Goal: Task Accomplishment & Management: Use online tool/utility

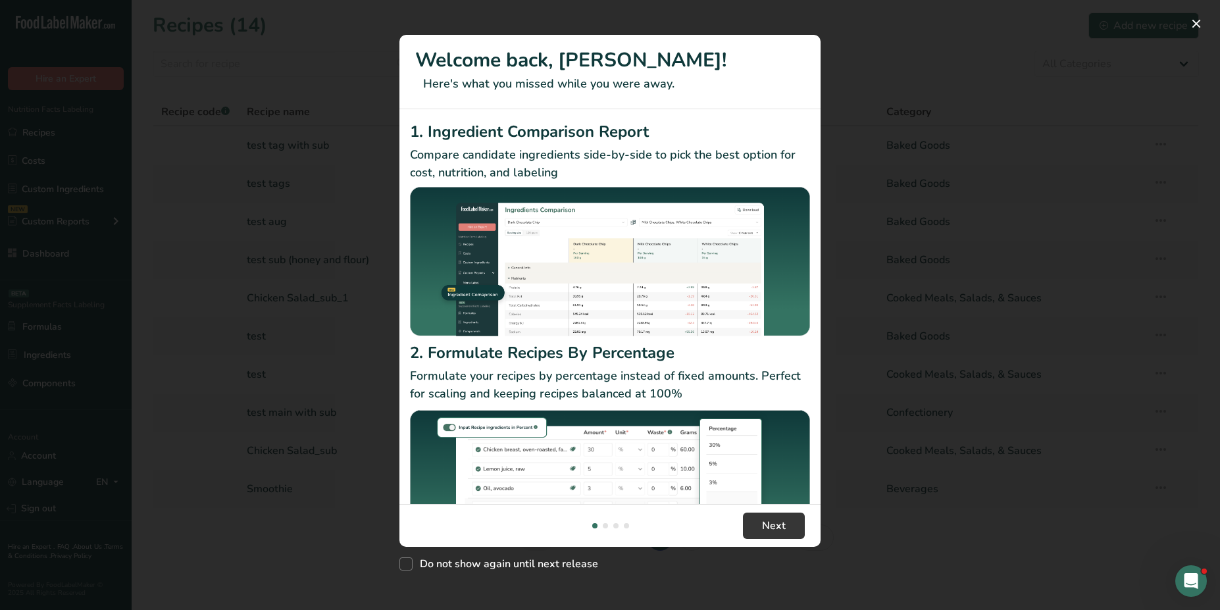
click at [301, 285] on div "New Features" at bounding box center [610, 305] width 1220 height 610
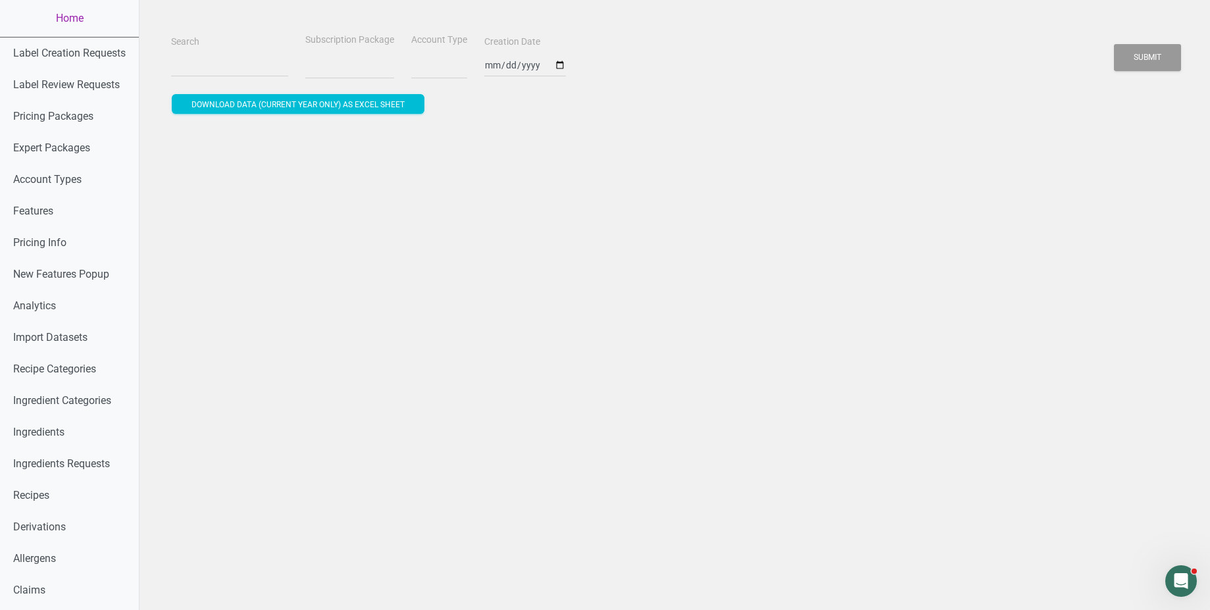
select select
click at [188, 71] on input "Search" at bounding box center [229, 65] width 117 height 24
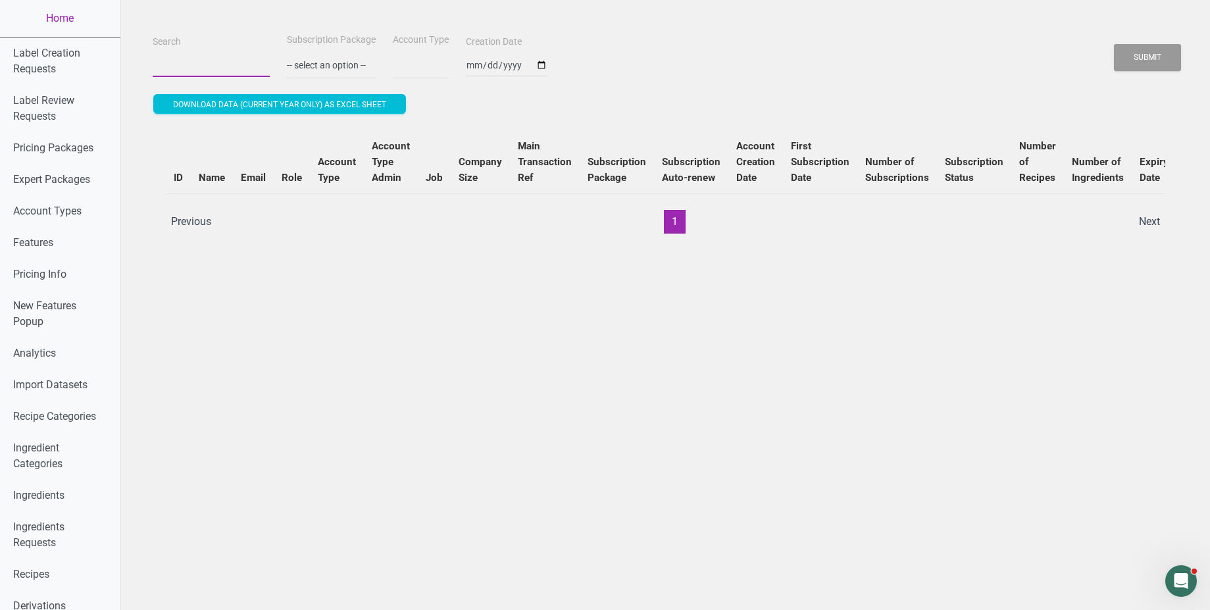
paste input "[EMAIL_ADDRESS][DOMAIN_NAME]"
type input "[EMAIL_ADDRESS][DOMAIN_NAME]"
select select
type input "[EMAIL_ADDRESS][DOMAIN_NAME]"
click at [1114, 44] on button "Submit" at bounding box center [1147, 57] width 67 height 27
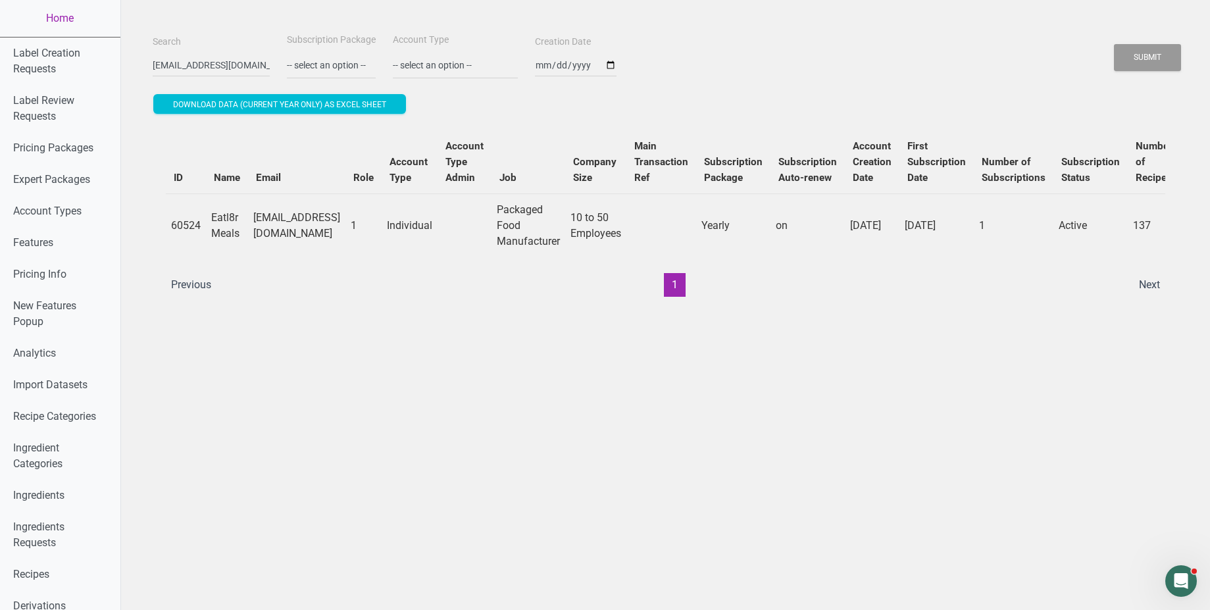
click at [341, 257] on td "foodsolutions@xtra.co.nz" at bounding box center [296, 225] width 97 height 64
click at [170, 230] on td "60524" at bounding box center [186, 225] width 40 height 64
copy td "60524"
click at [50, 22] on link "Home" at bounding box center [60, 18] width 120 height 37
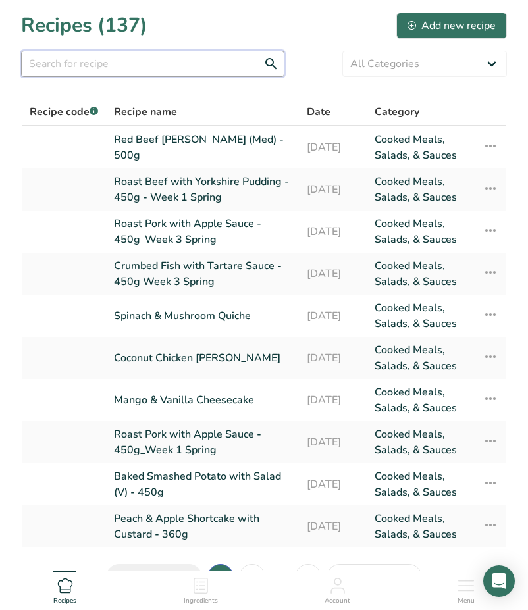
click at [90, 70] on input "text" at bounding box center [152, 64] width 263 height 26
paste input "Black Forest T"
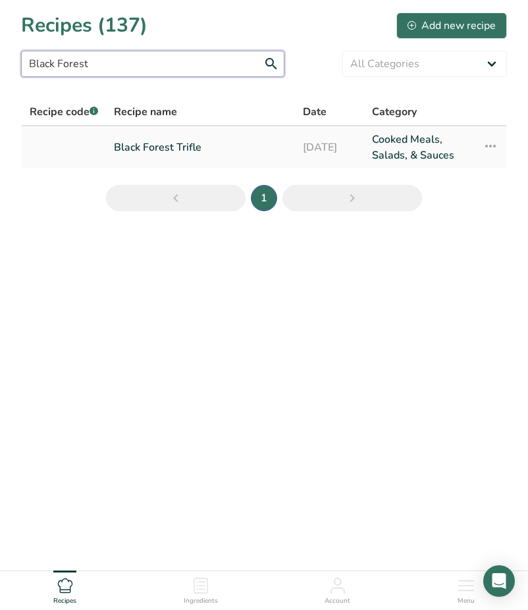
type input "Black Forest"
click at [490, 141] on icon at bounding box center [490, 146] width 16 height 24
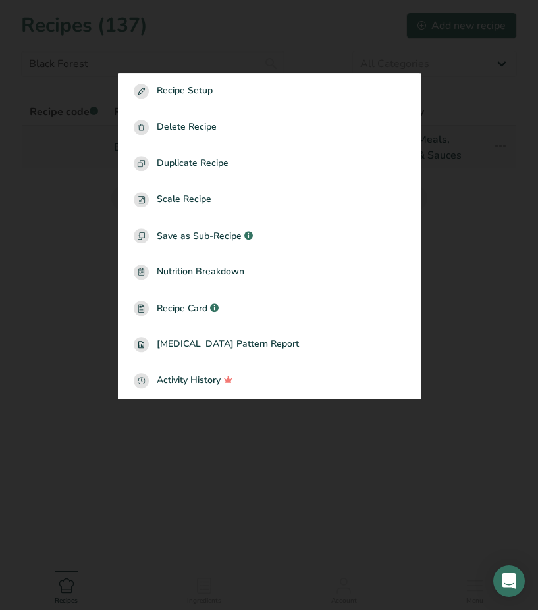
click at [490, 200] on div at bounding box center [269, 305] width 538 height 610
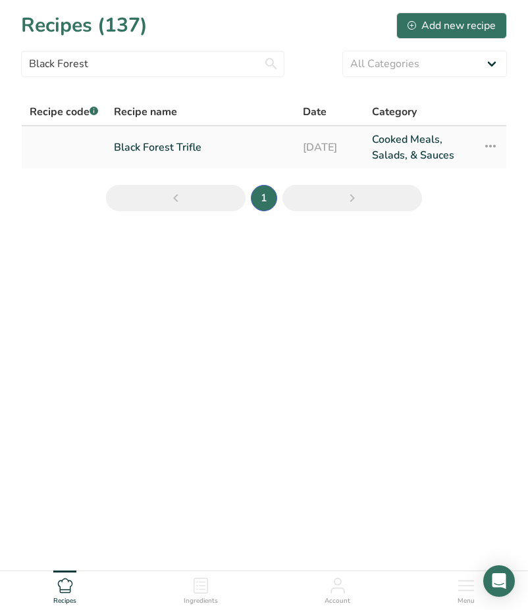
click at [244, 144] on link "Black Forest Trifle" at bounding box center [200, 148] width 173 height 32
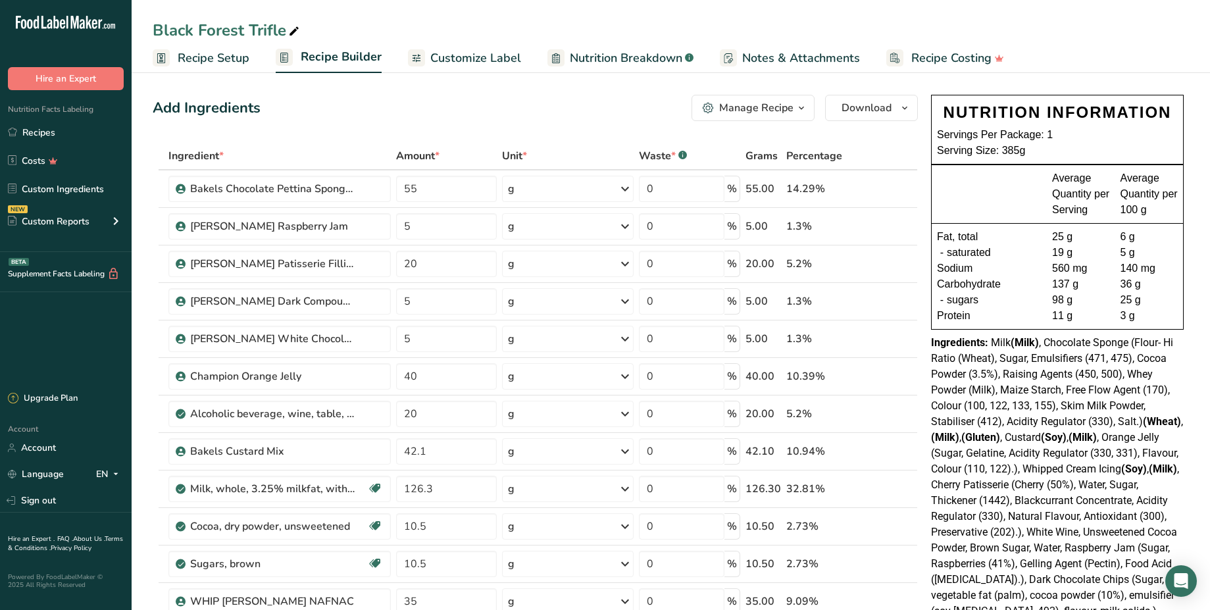
click at [480, 67] on link "Customize Label" at bounding box center [464, 58] width 113 height 30
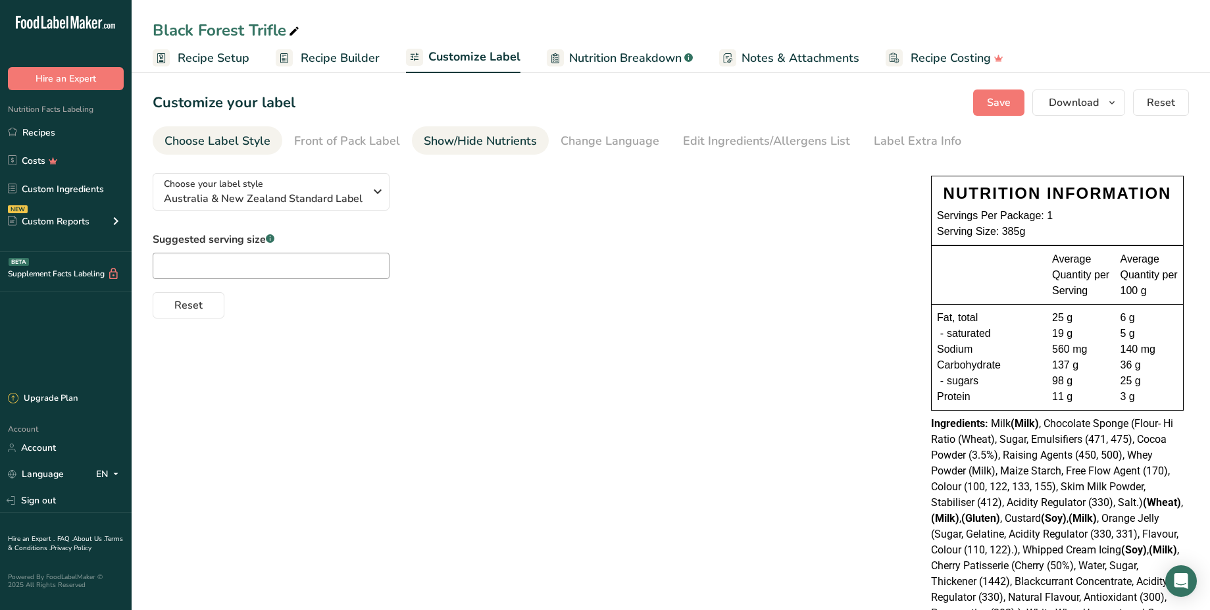
click at [497, 133] on div "Show/Hide Nutrients" at bounding box center [480, 141] width 113 height 18
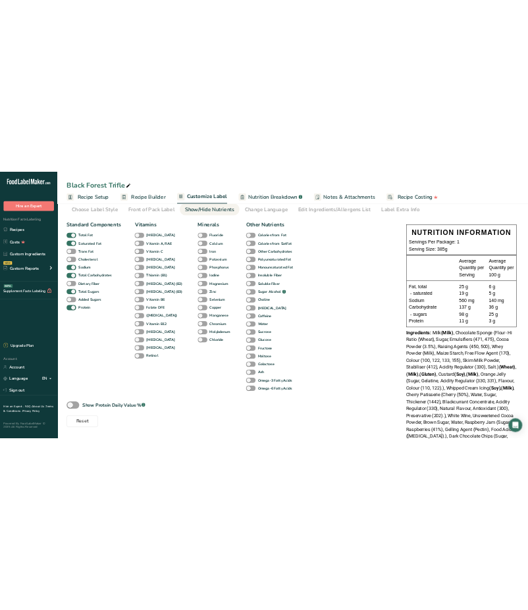
scroll to position [53, 0]
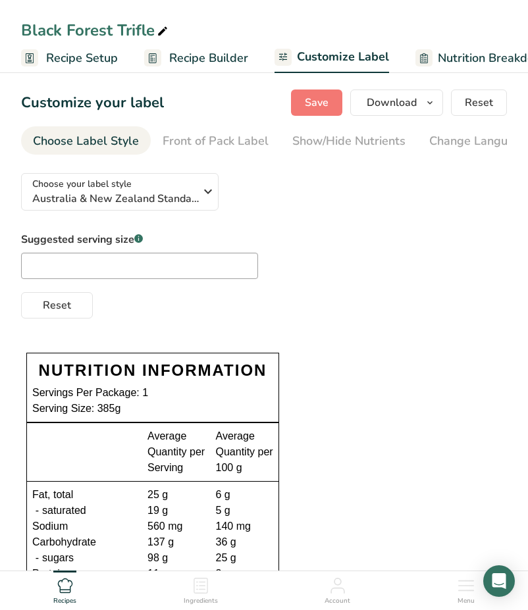
click at [496, 240] on div "Suggested serving size .a-a{fill:#347362;}.b-a{fill:#fff;} Reset" at bounding box center [264, 275] width 486 height 87
click at [111, 58] on span "Recipe Setup" at bounding box center [82, 58] width 72 height 18
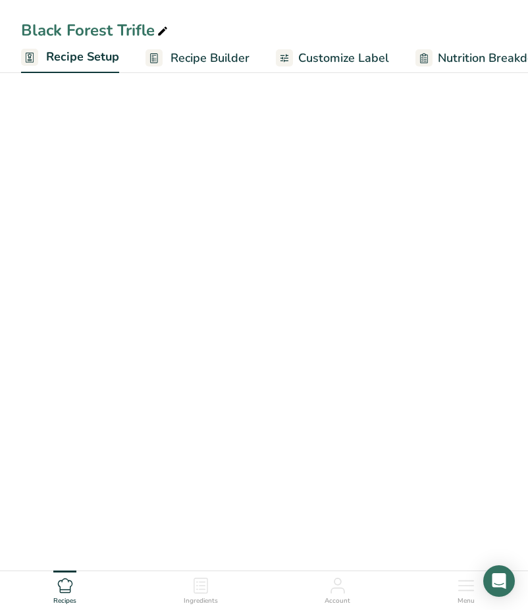
scroll to position [0, 5]
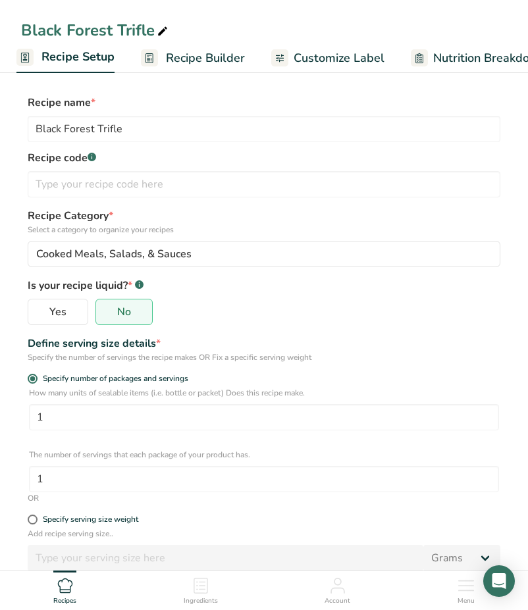
click at [221, 57] on span "Recipe Builder" at bounding box center [205, 58] width 79 height 18
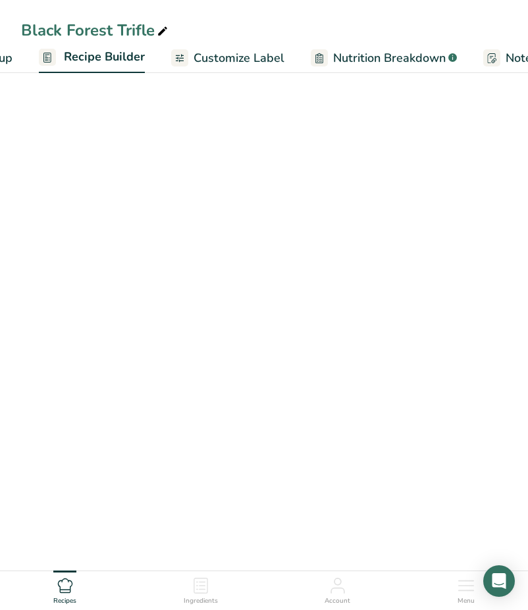
scroll to position [0, 127]
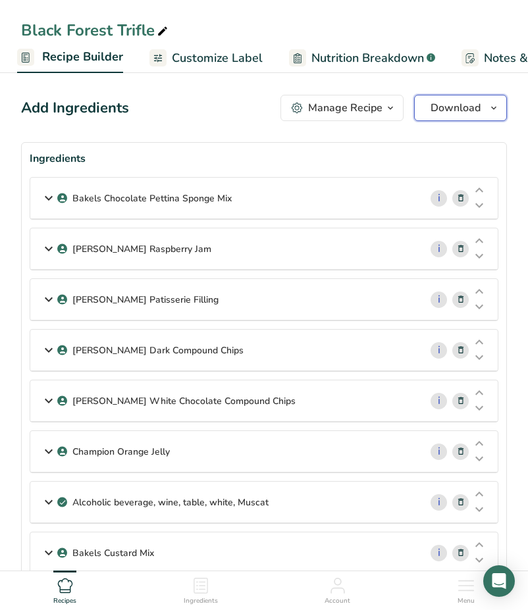
click at [445, 106] on span "Download" at bounding box center [455, 108] width 50 height 16
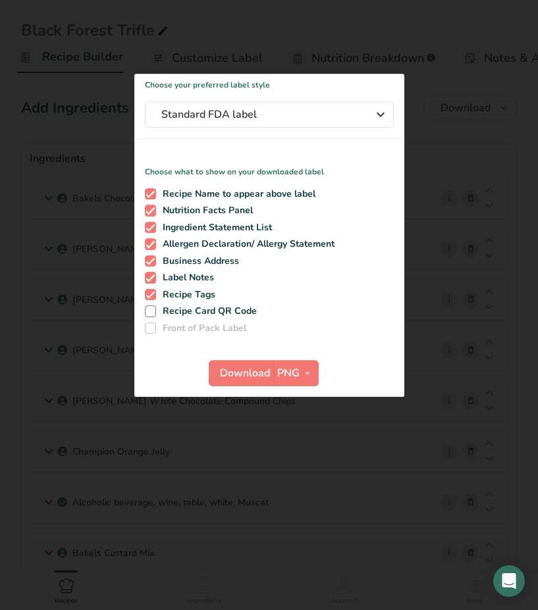
click at [469, 122] on div at bounding box center [269, 305] width 538 height 610
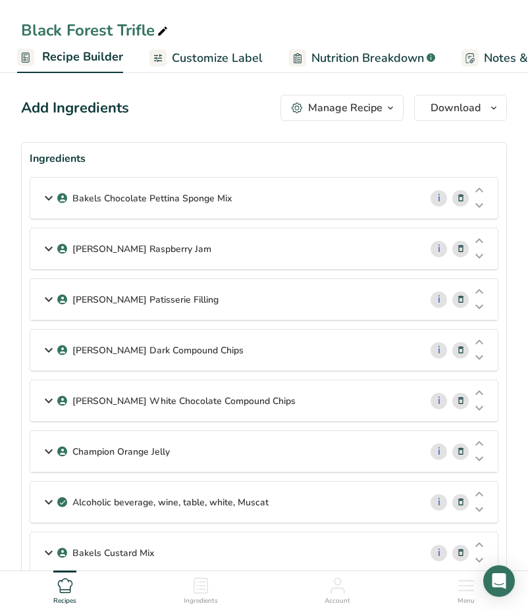
click at [389, 107] on icon "button" at bounding box center [390, 108] width 11 height 16
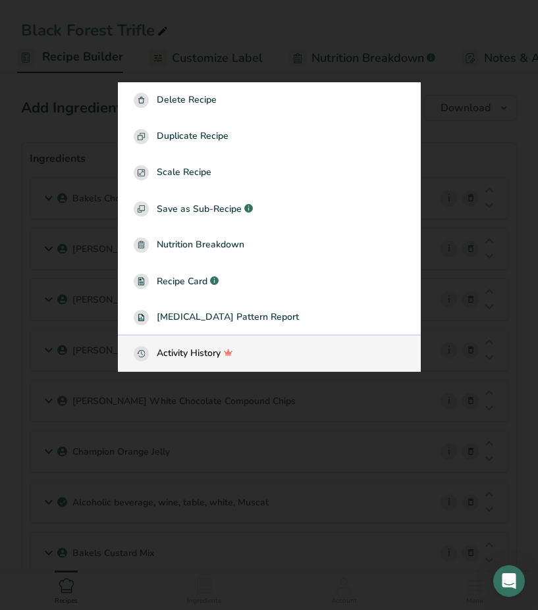
click at [299, 347] on div "Activity History" at bounding box center [269, 353] width 271 height 15
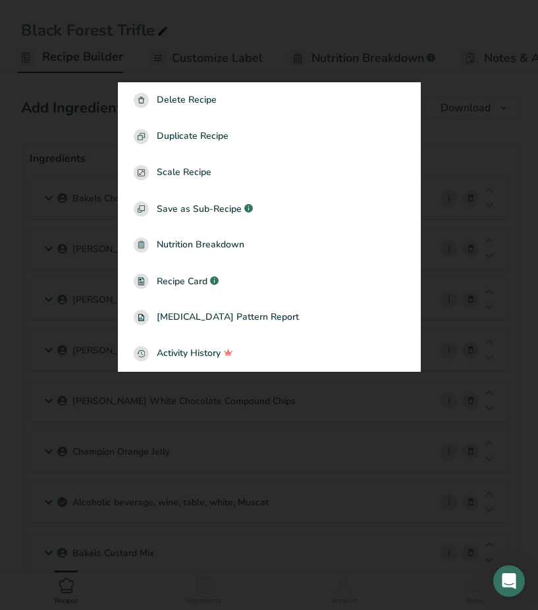
click at [519, 124] on div at bounding box center [269, 305] width 538 height 610
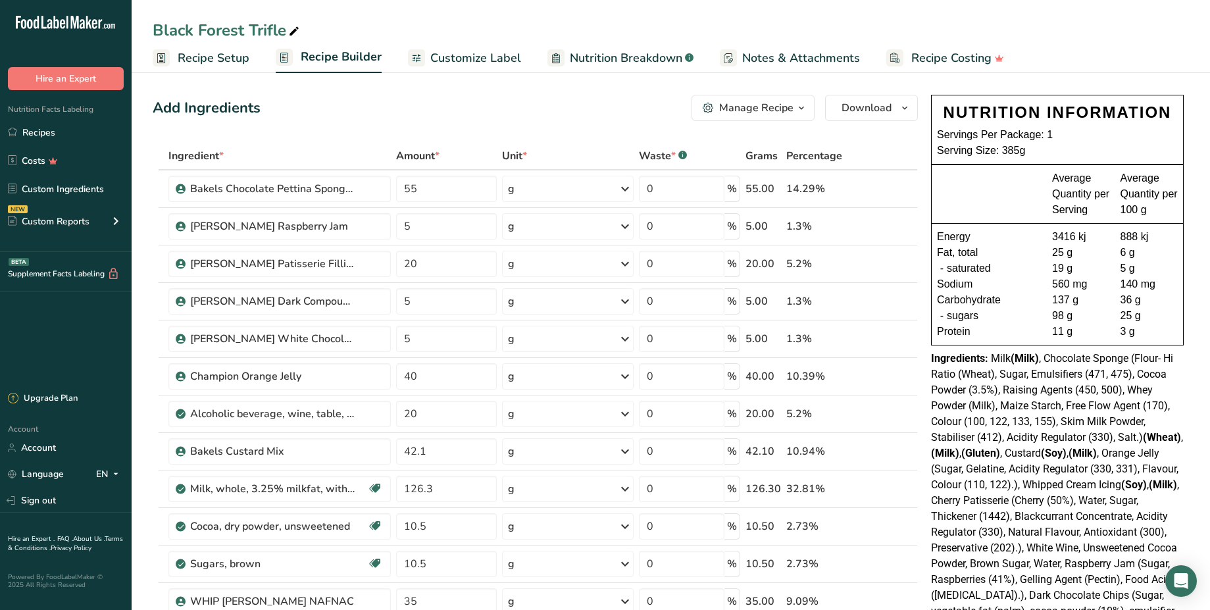
click at [467, 60] on span "Customize Label" at bounding box center [475, 58] width 91 height 18
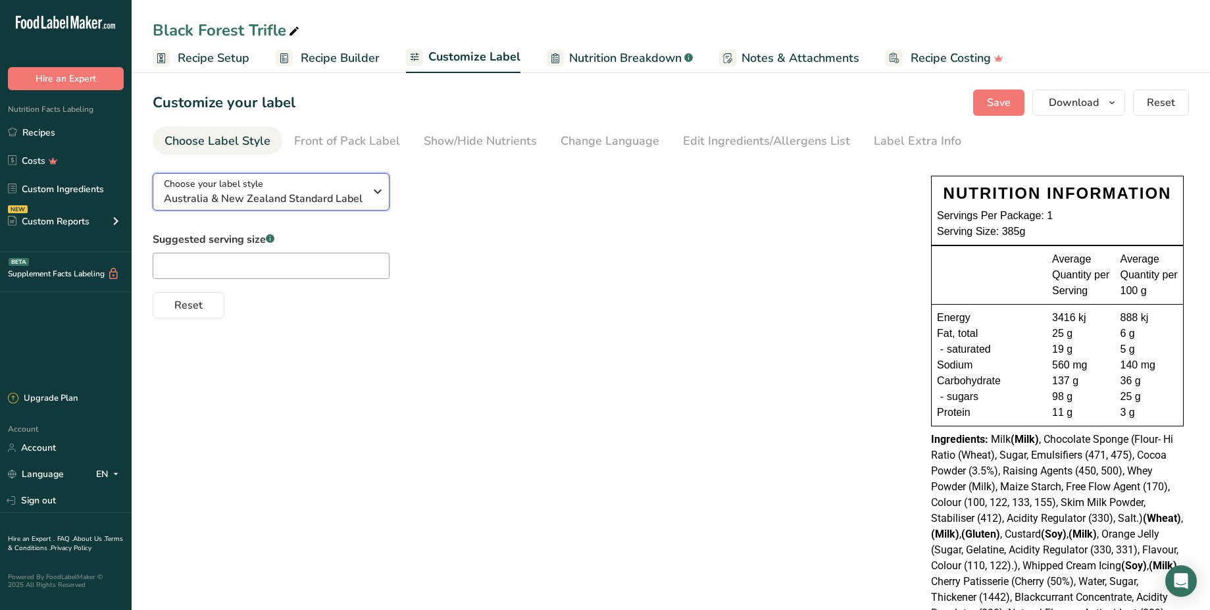
click at [326, 191] on span "Australia & New Zealand Standard Label" at bounding box center [264, 199] width 201 height 16
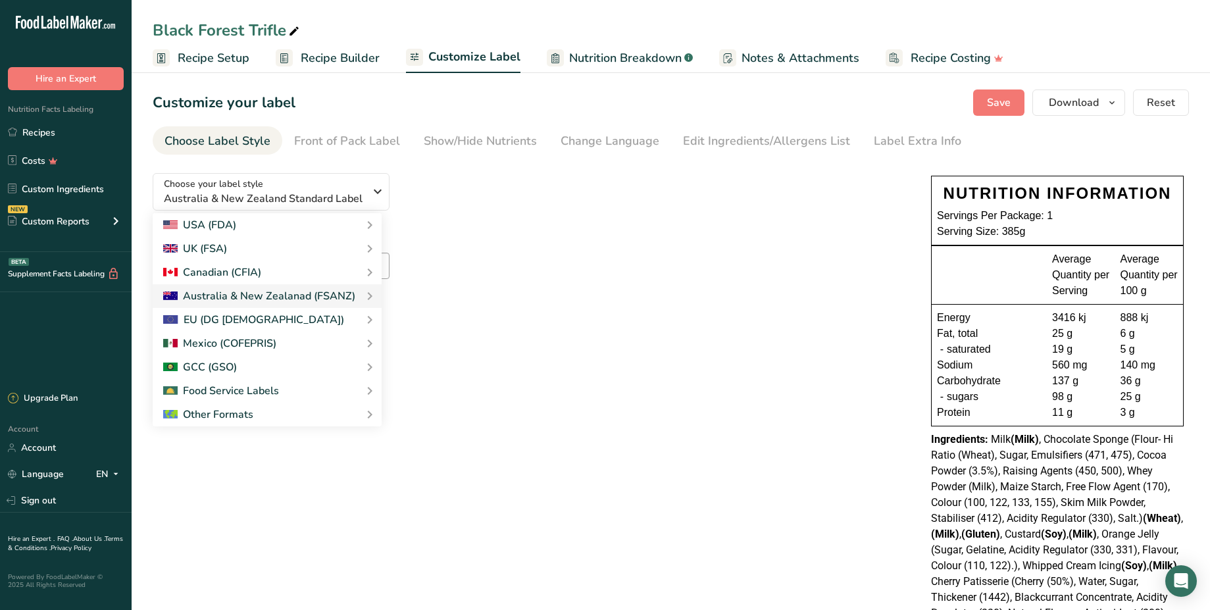
click at [469, 394] on div "Choose your label style Australia & New Zealand Standard Label USA (FDA) Standa…" at bounding box center [671, 505] width 1036 height 685
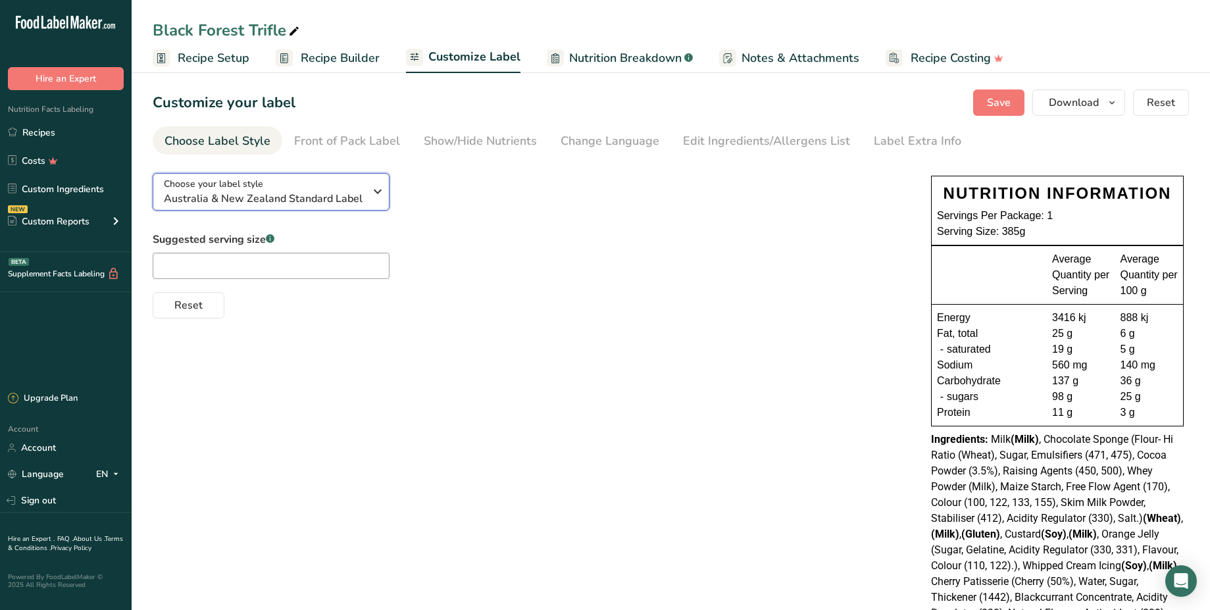
click at [359, 201] on span "Australia & New Zealand Standard Label" at bounding box center [264, 199] width 201 height 16
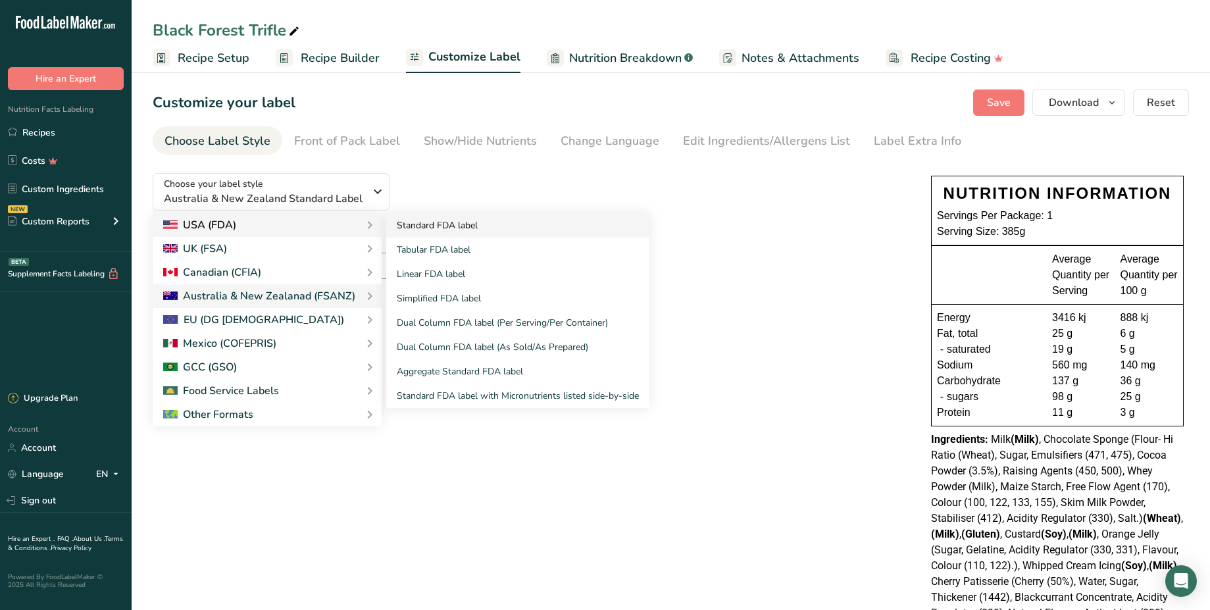
click at [409, 226] on link "Standard FDA label" at bounding box center [517, 225] width 263 height 24
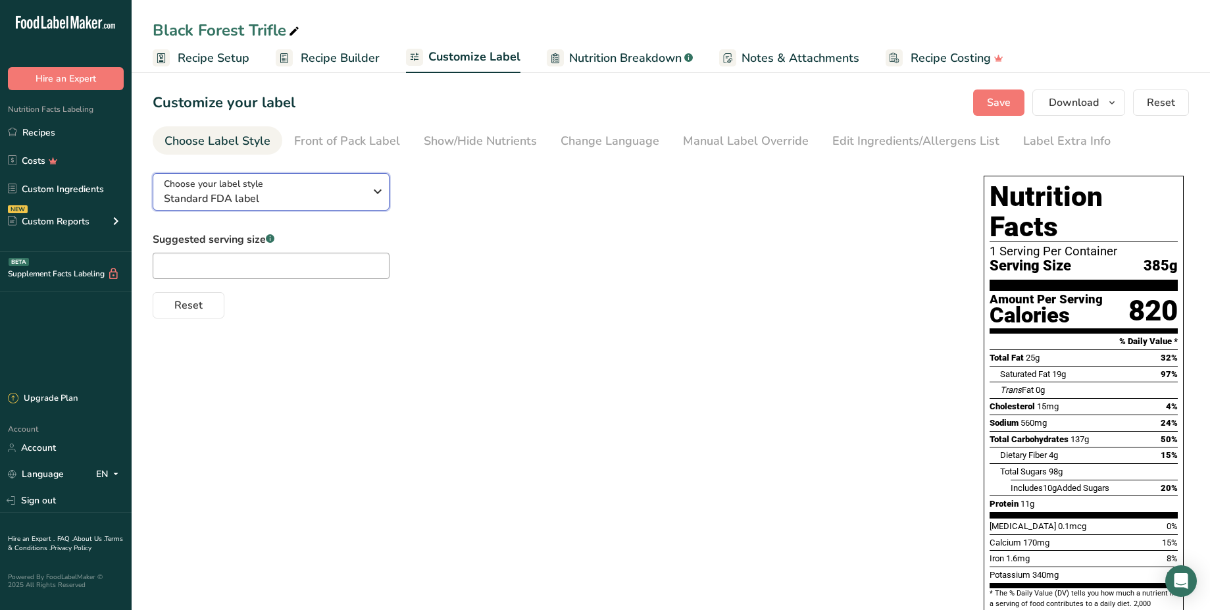
click at [355, 195] on span "Standard FDA label" at bounding box center [264, 199] width 201 height 16
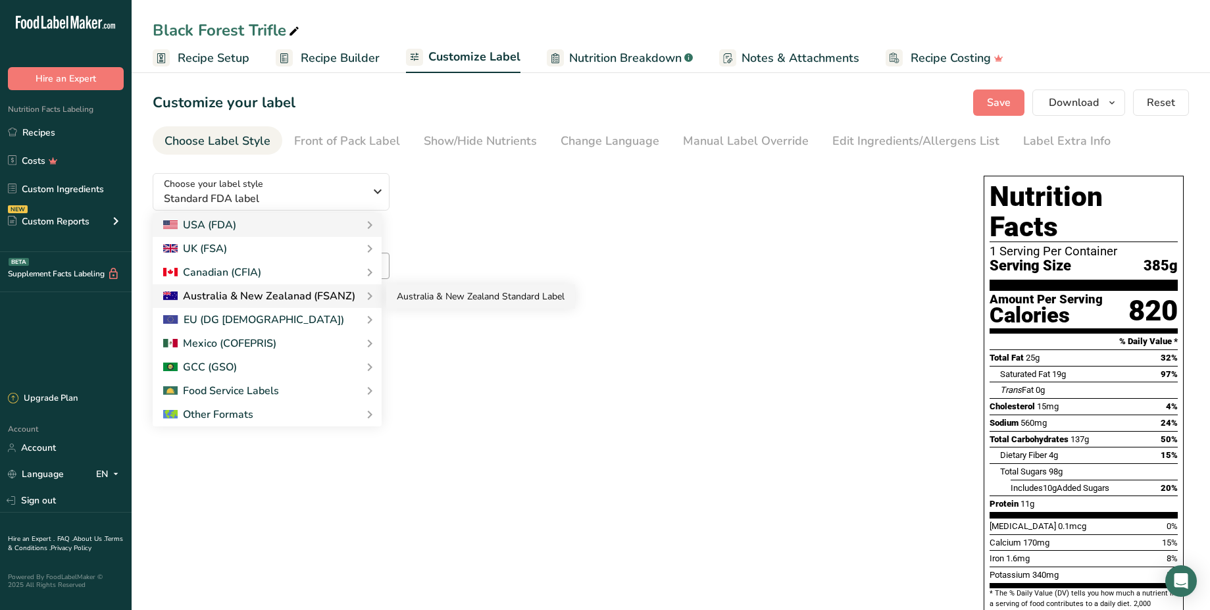
click at [420, 294] on link "Australia & New Zealand Standard Label" at bounding box center [480, 296] width 189 height 24
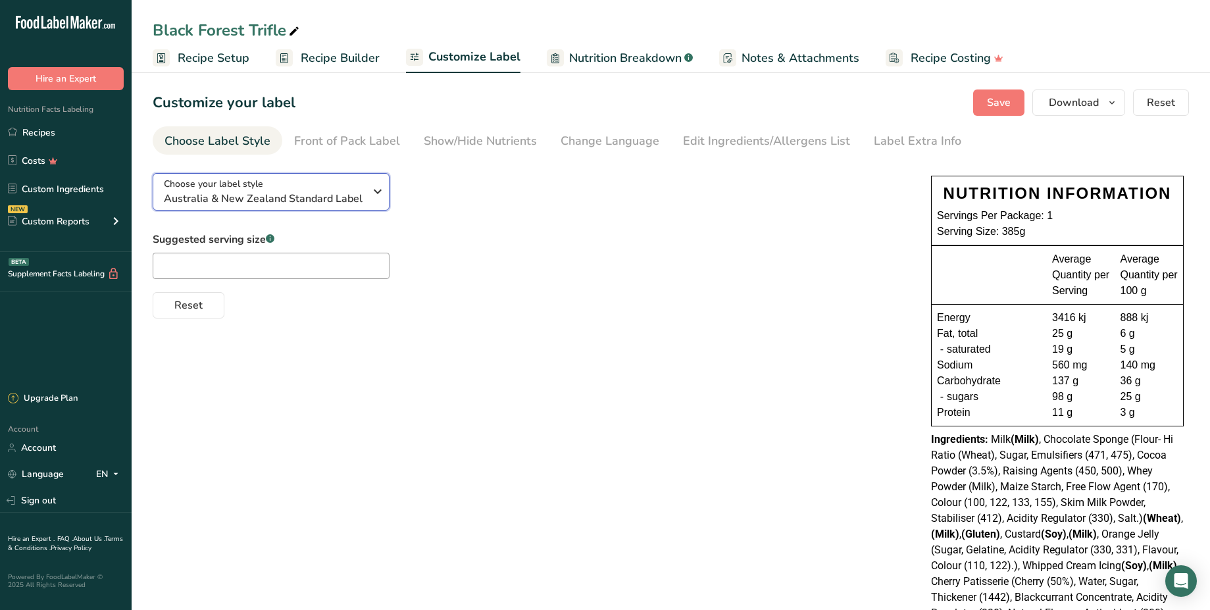
click at [326, 195] on span "Australia & New Zealand Standard Label" at bounding box center [264, 199] width 201 height 16
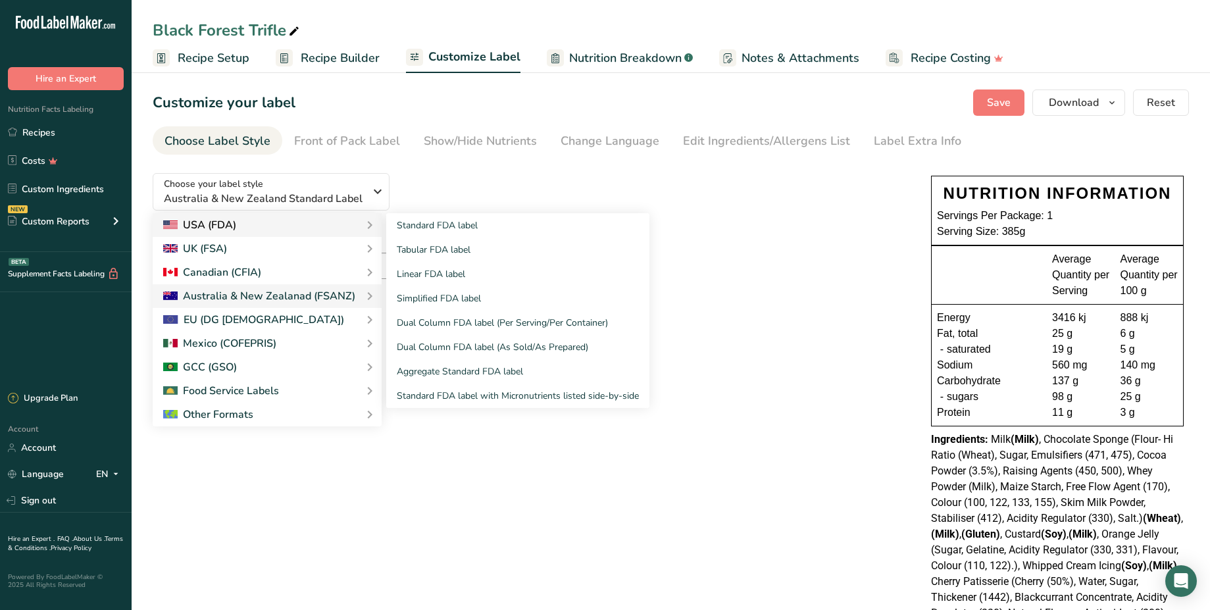
click at [355, 224] on div "USA (FDA)" at bounding box center [267, 225] width 208 height 16
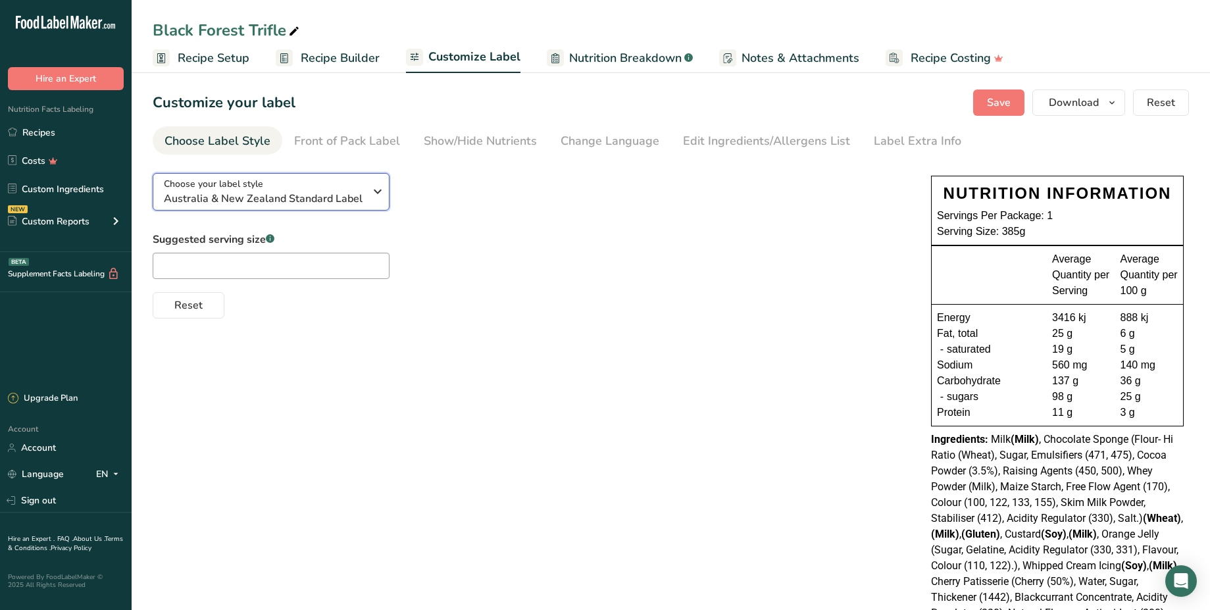
click at [370, 197] on icon "button" at bounding box center [378, 192] width 16 height 24
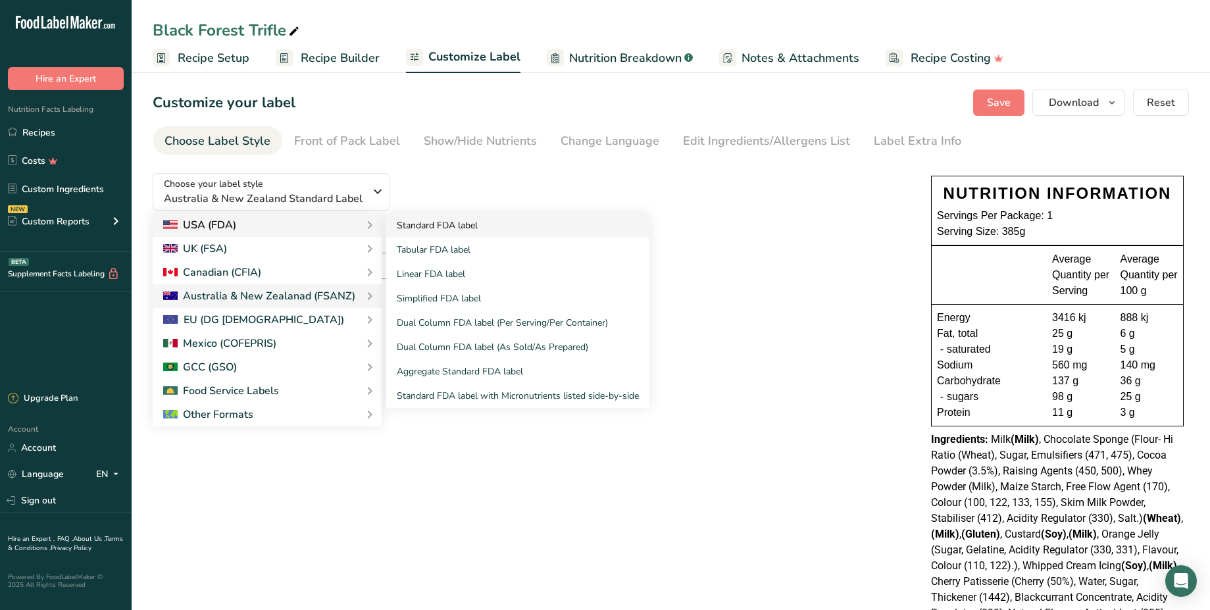
click at [419, 225] on link "Standard FDA label" at bounding box center [517, 225] width 263 height 24
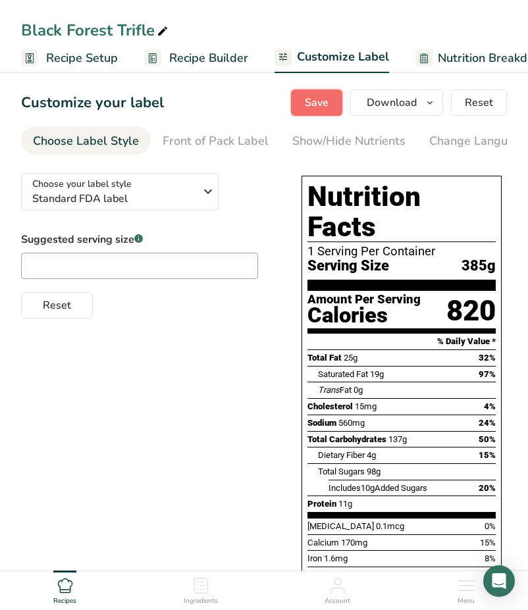
click at [314, 97] on span "Save" at bounding box center [317, 103] width 24 height 16
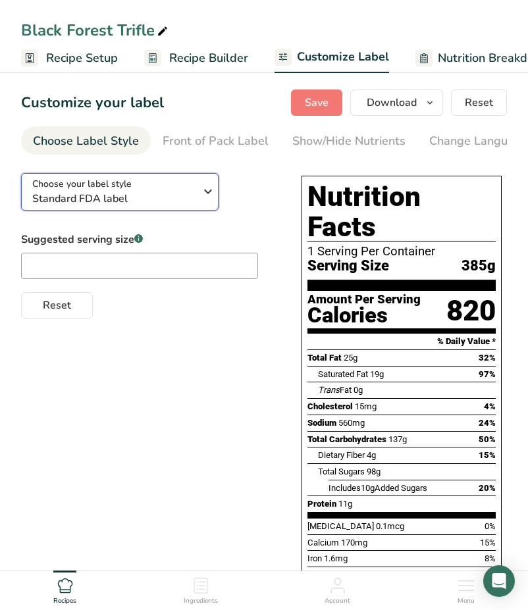
click at [182, 201] on span "Standard FDA label" at bounding box center [116, 199] width 168 height 16
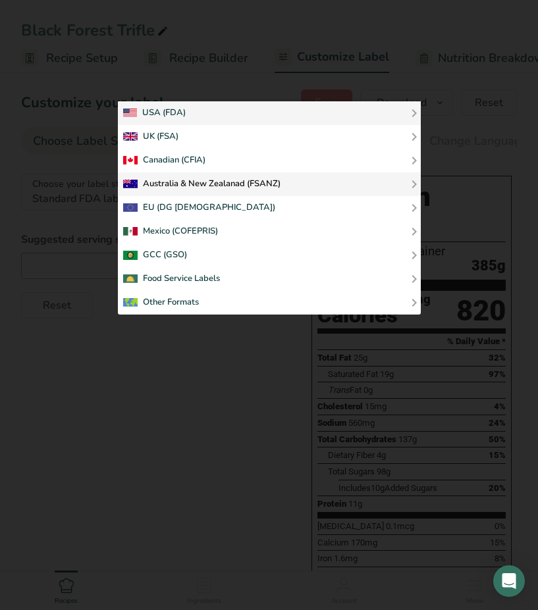
click at [230, 181] on div "Australia & New Zealanad (FSANZ)" at bounding box center [201, 184] width 157 height 16
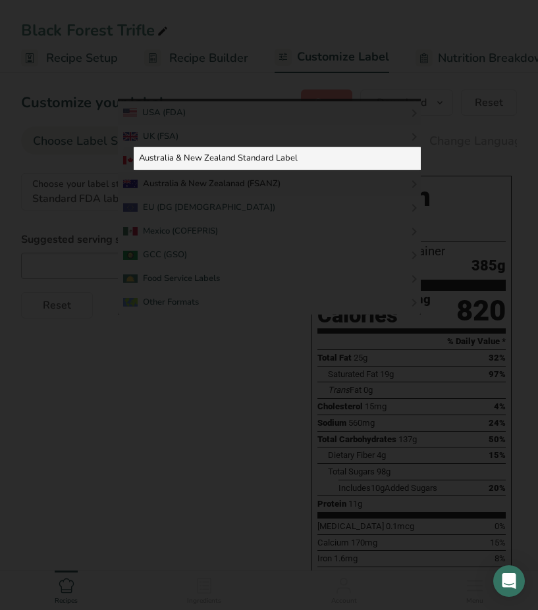
click at [261, 162] on link "Australia & New Zealand Standard Label" at bounding box center [277, 159] width 287 height 24
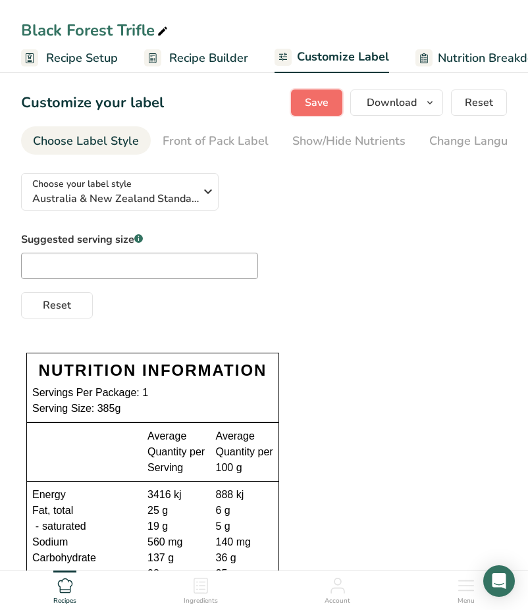
click at [314, 115] on button "Save" at bounding box center [316, 102] width 51 height 26
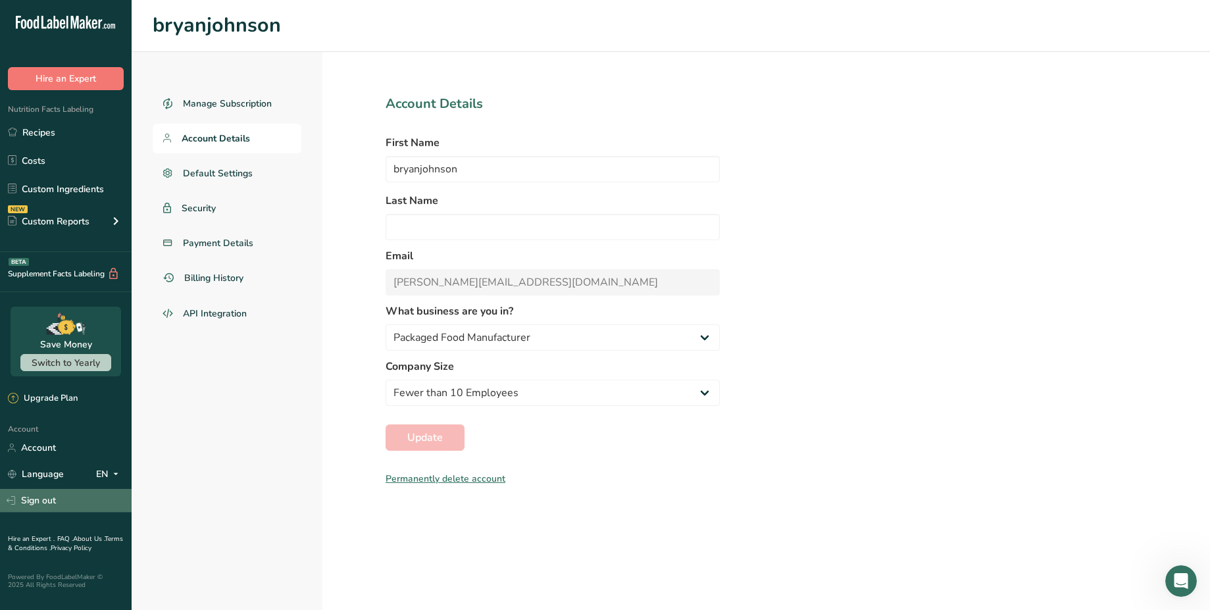
click at [54, 503] on link "Sign out" at bounding box center [66, 500] width 132 height 23
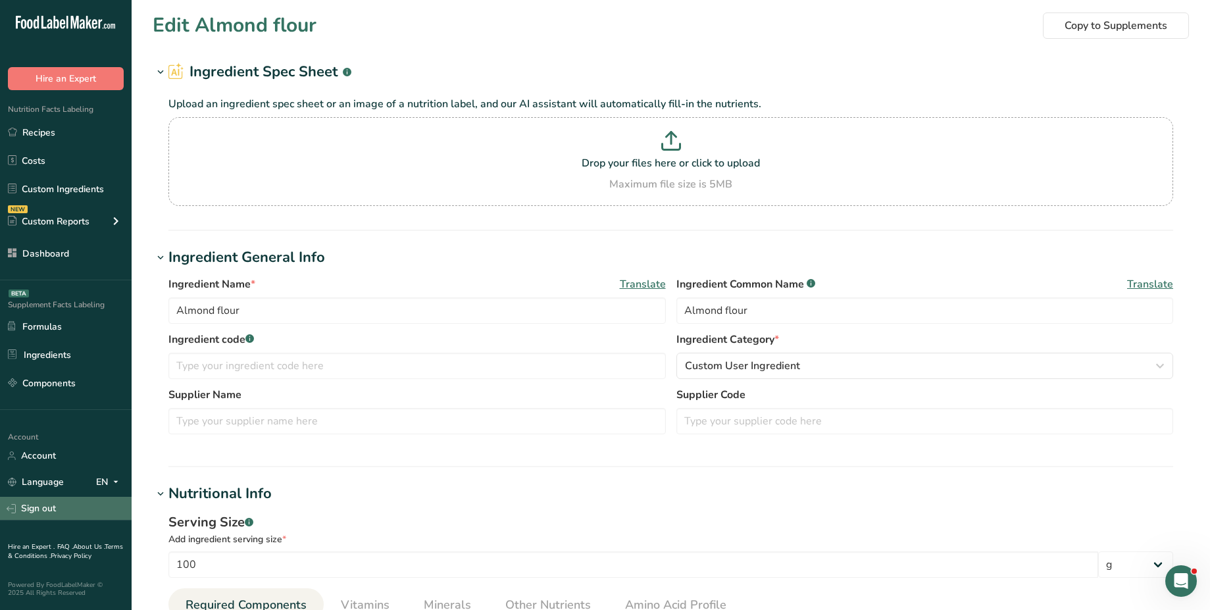
click at [51, 516] on link "Sign out" at bounding box center [66, 508] width 132 height 23
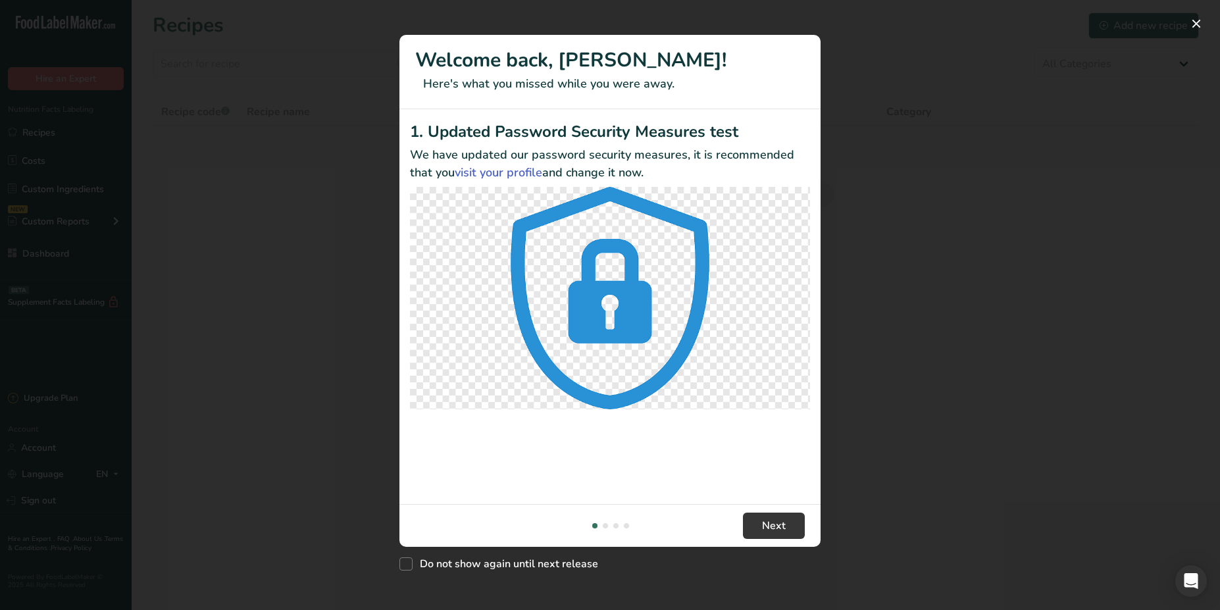
click at [326, 235] on div "New Features" at bounding box center [610, 305] width 1220 height 610
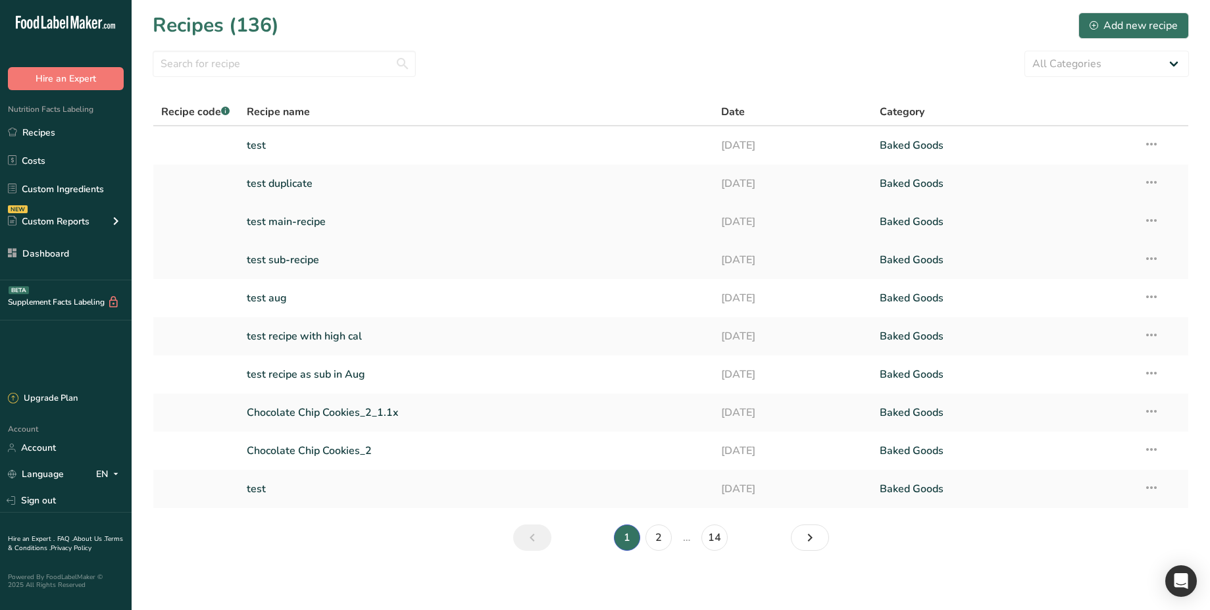
click at [317, 218] on link "test main-recipe" at bounding box center [476, 222] width 459 height 28
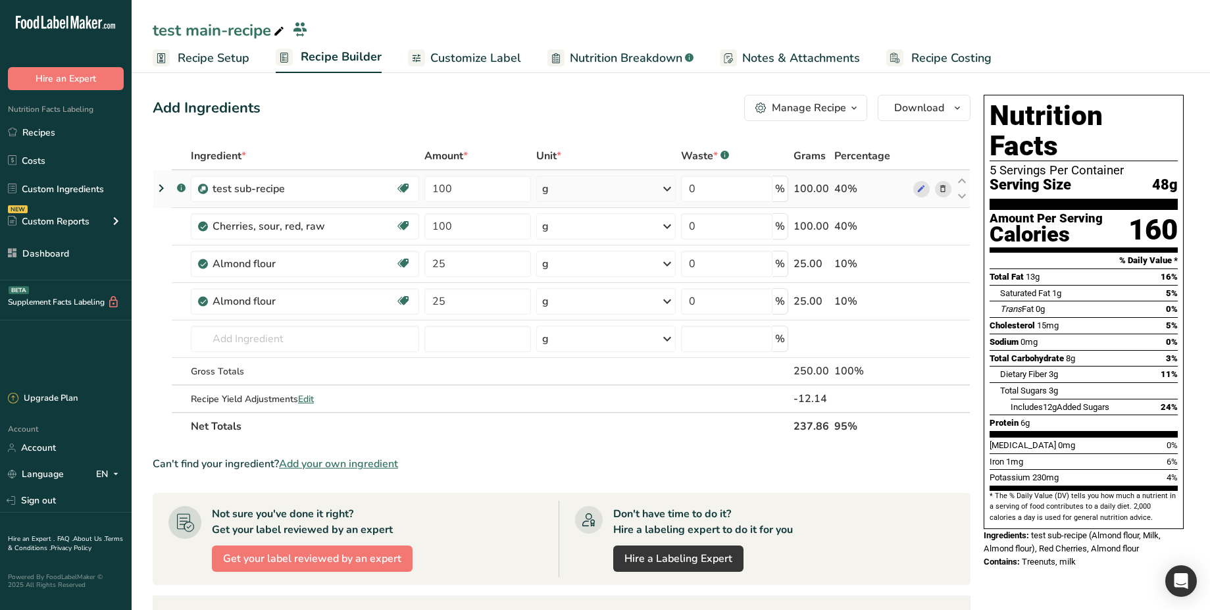
click at [159, 188] on icon at bounding box center [161, 188] width 16 height 24
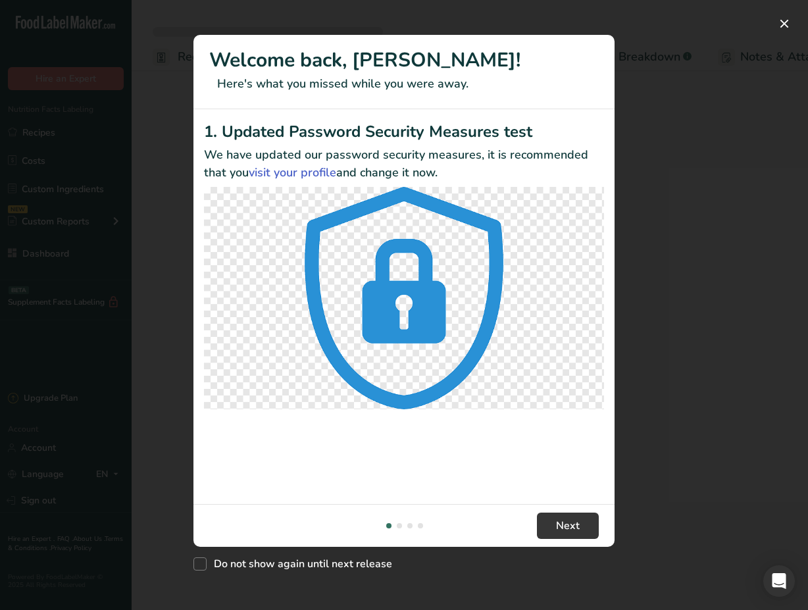
click at [161, 228] on div "New Features" at bounding box center [404, 305] width 808 height 610
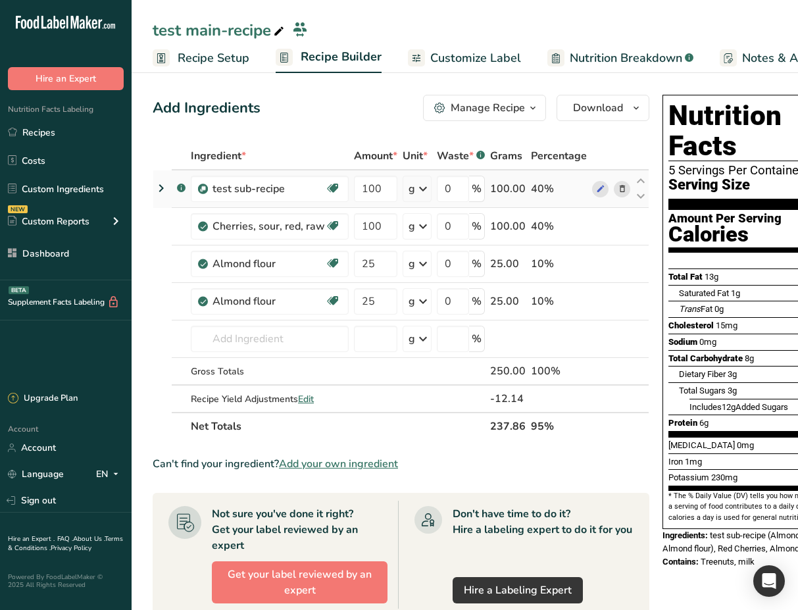
click at [164, 188] on icon at bounding box center [161, 188] width 16 height 24
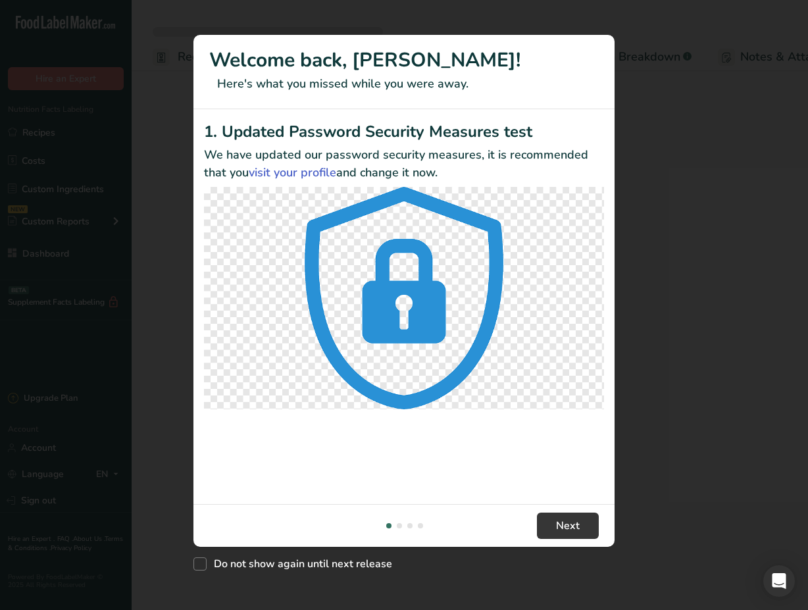
click at [665, 34] on div "New Features" at bounding box center [404, 305] width 808 height 610
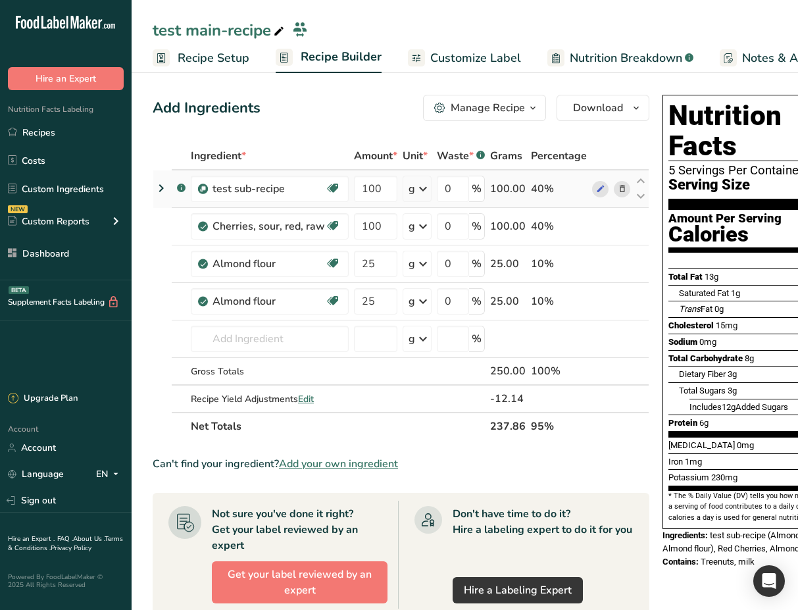
click at [158, 186] on icon at bounding box center [161, 188] width 16 height 24
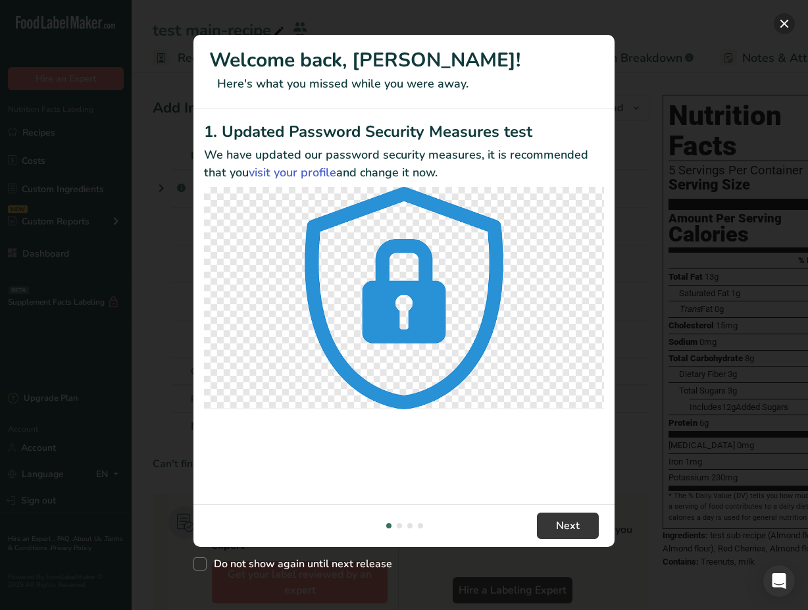
click at [780, 26] on button "New Features" at bounding box center [784, 23] width 21 height 21
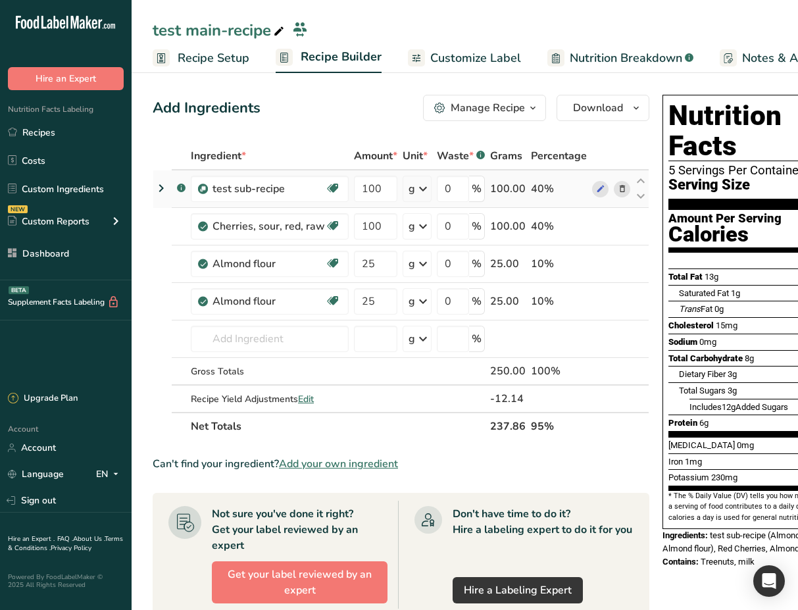
click at [161, 191] on icon at bounding box center [161, 188] width 16 height 24
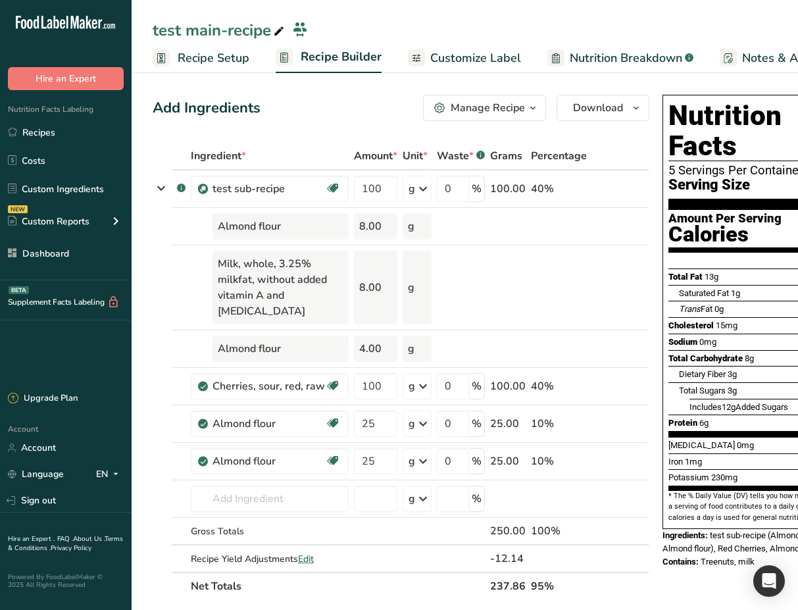
click at [657, 64] on span "Nutrition Breakdown" at bounding box center [626, 58] width 113 height 18
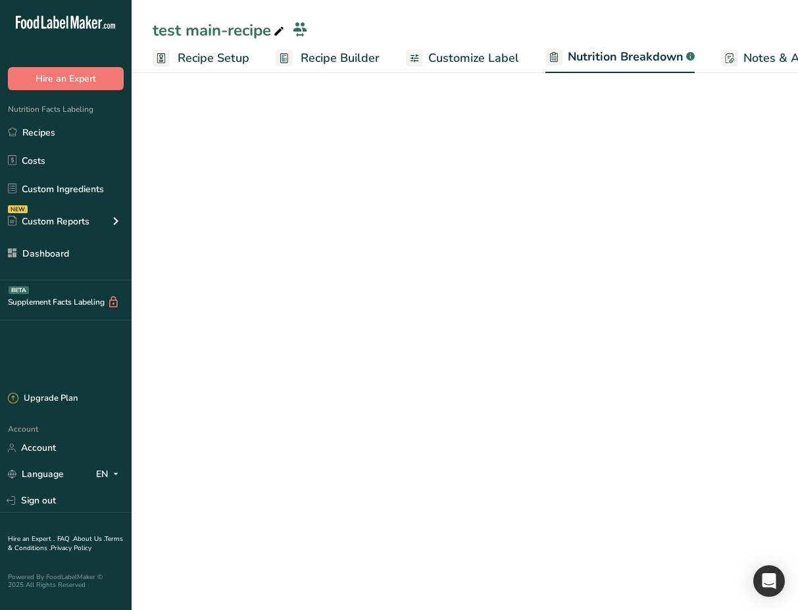
scroll to position [0, 96]
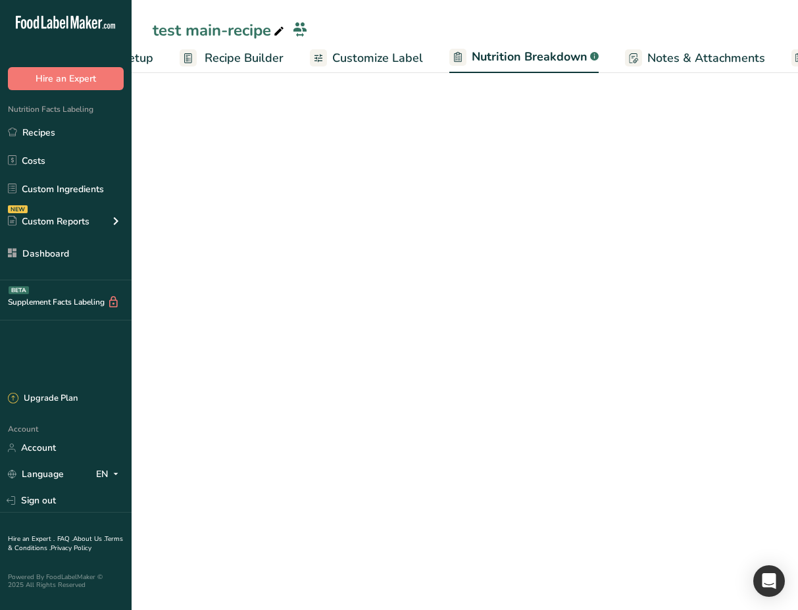
select select "Calories"
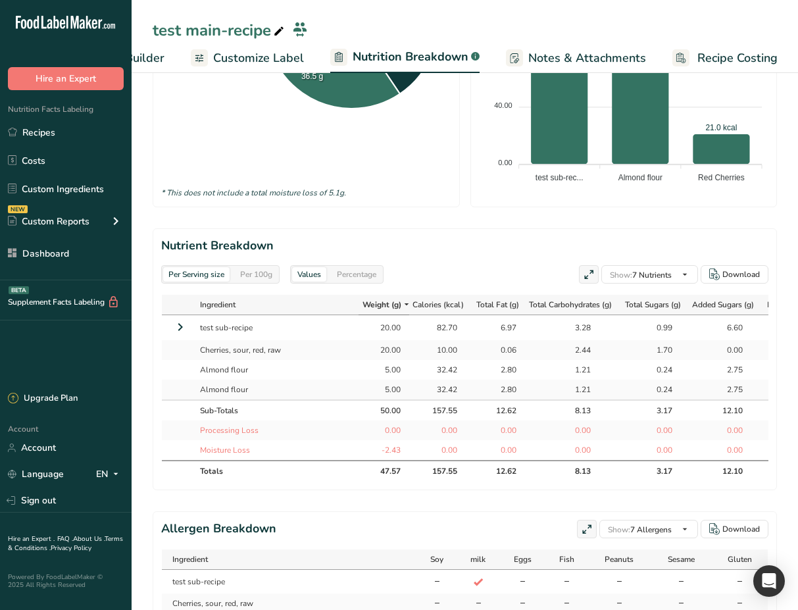
scroll to position [559, 0]
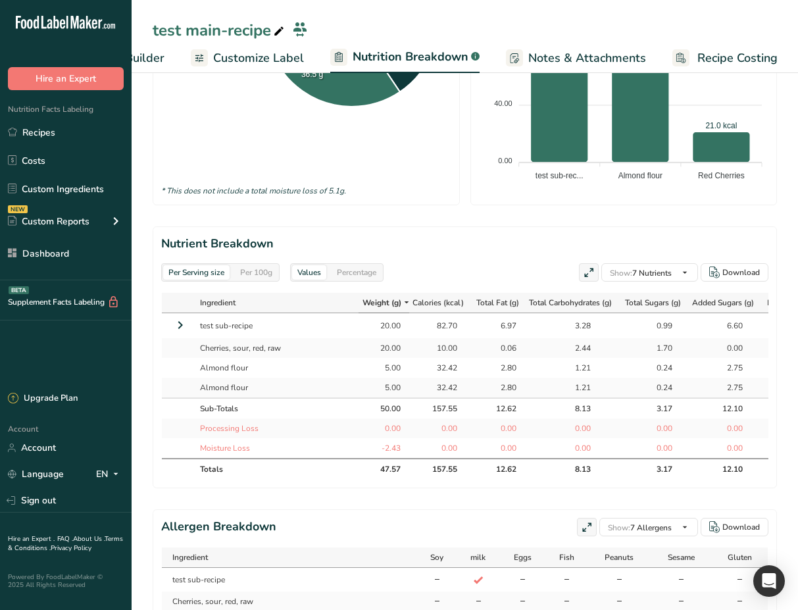
click at [180, 337] on icon at bounding box center [180, 325] width 16 height 24
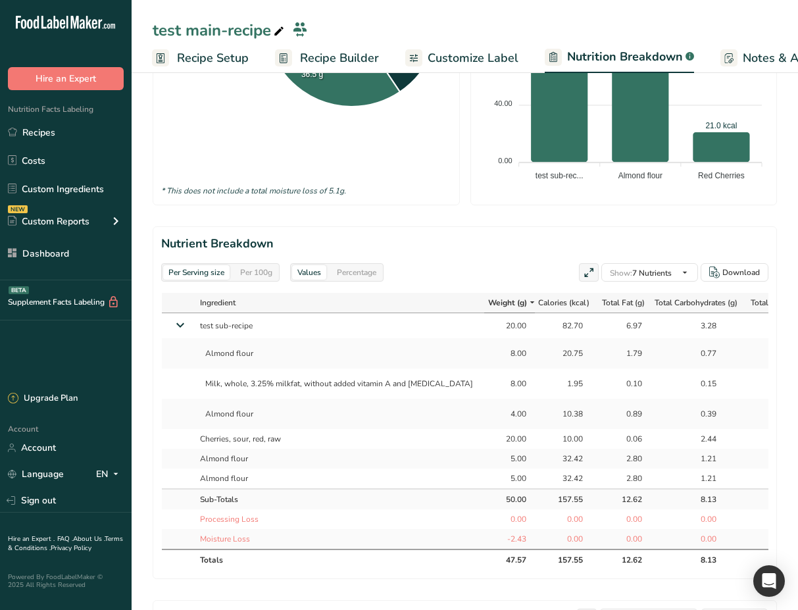
scroll to position [0, 0]
click at [221, 58] on span "Recipe Setup" at bounding box center [214, 58] width 72 height 18
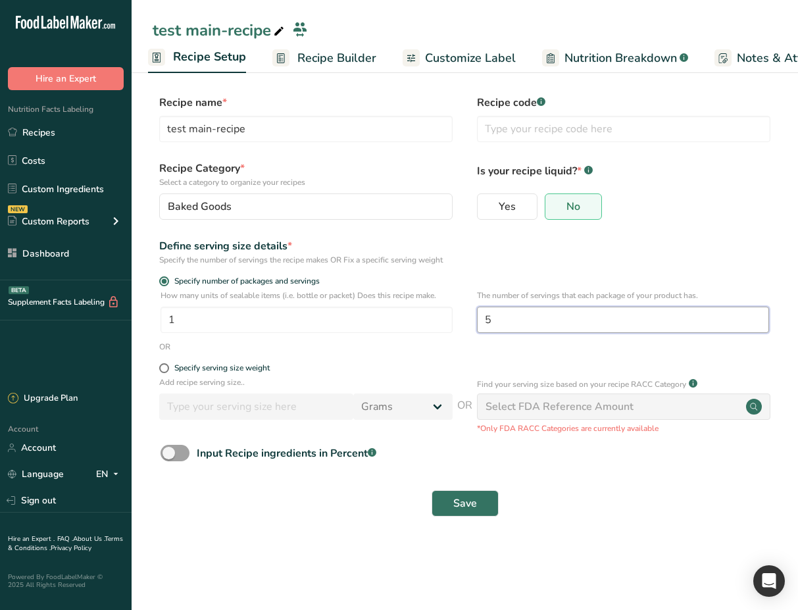
click at [519, 314] on input "5" at bounding box center [623, 320] width 292 height 26
type input "1"
click at [464, 506] on span "Save" at bounding box center [465, 504] width 24 height 16
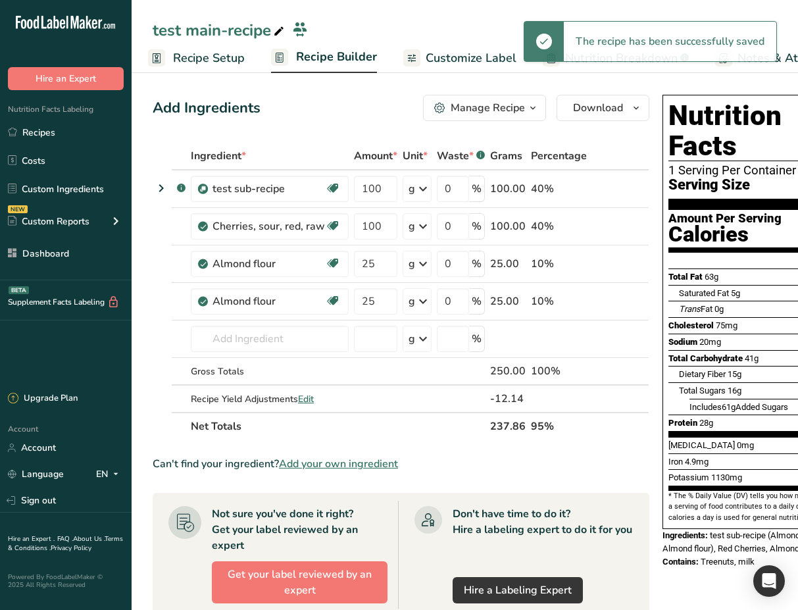
click at [347, 63] on span "Recipe Builder" at bounding box center [336, 57] width 81 height 18
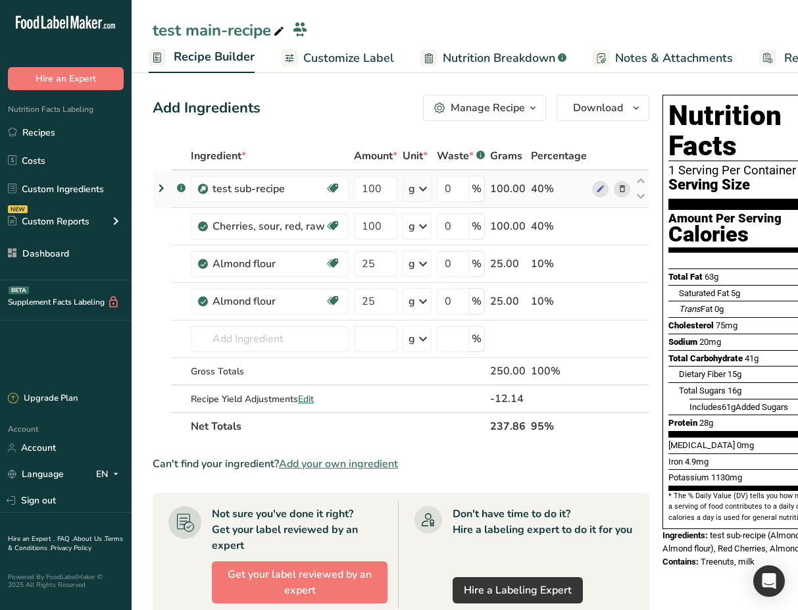
click at [165, 189] on icon at bounding box center [161, 188] width 16 height 24
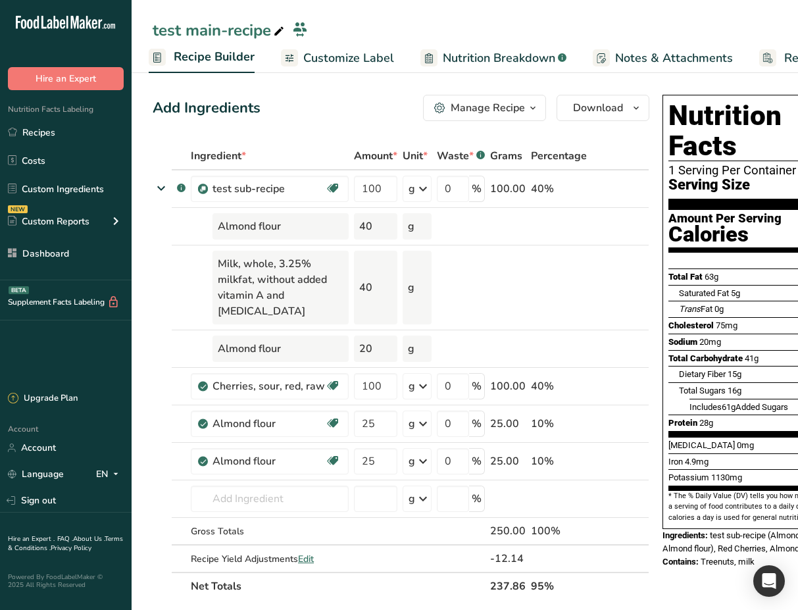
click at [463, 55] on span "Nutrition Breakdown" at bounding box center [499, 58] width 113 height 18
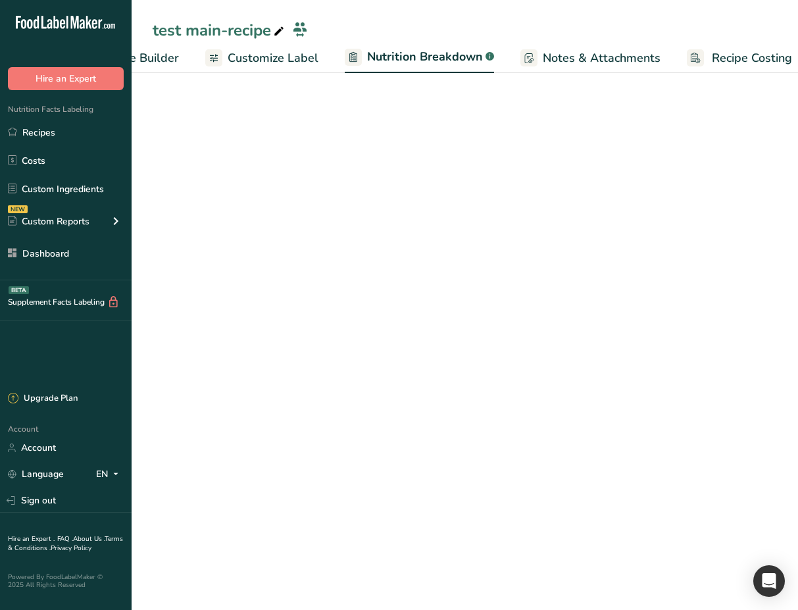
scroll to position [0, 215]
select select "Calories"
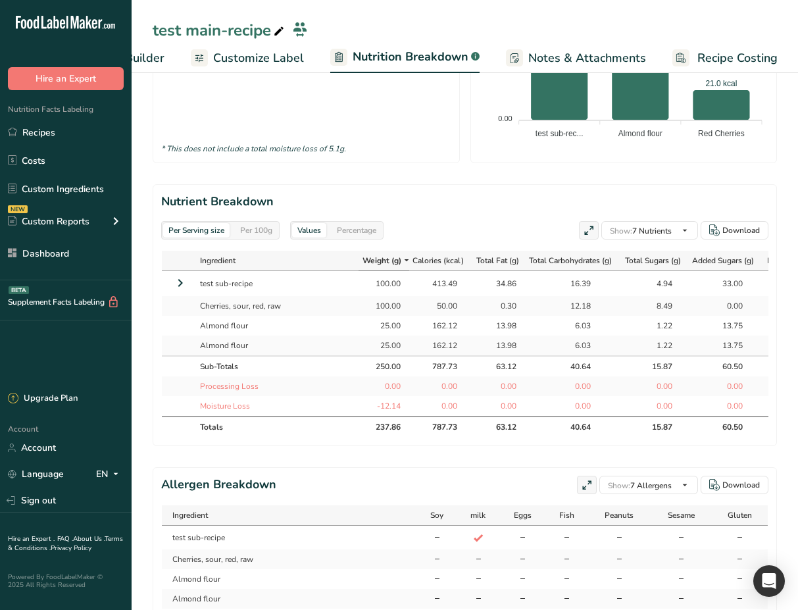
scroll to position [608, 0]
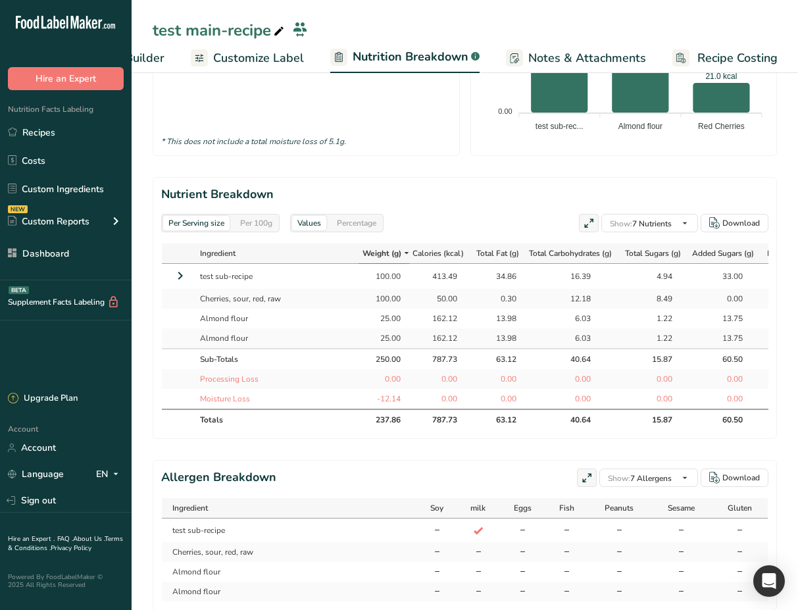
click at [178, 288] on icon at bounding box center [180, 276] width 16 height 24
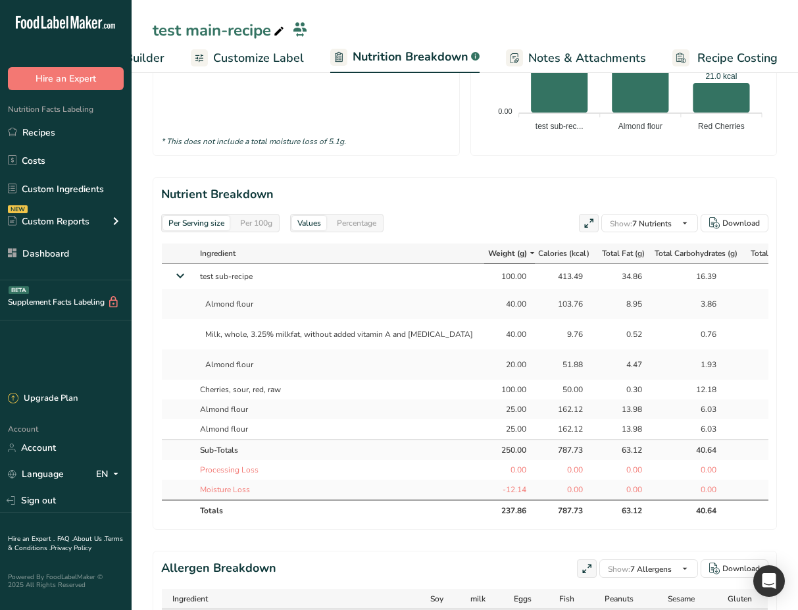
click at [178, 284] on icon at bounding box center [180, 276] width 24 height 16
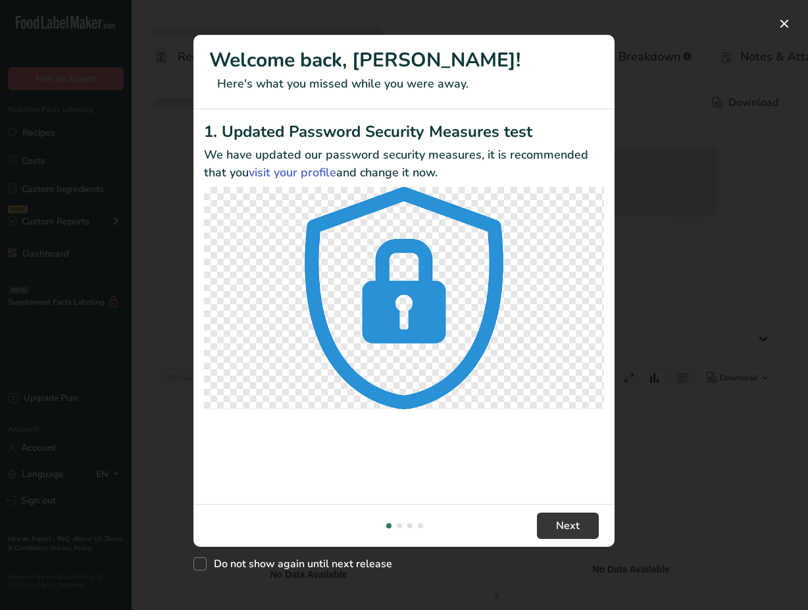
click at [653, 153] on div "New Features" at bounding box center [404, 305] width 808 height 610
select select "Calories"
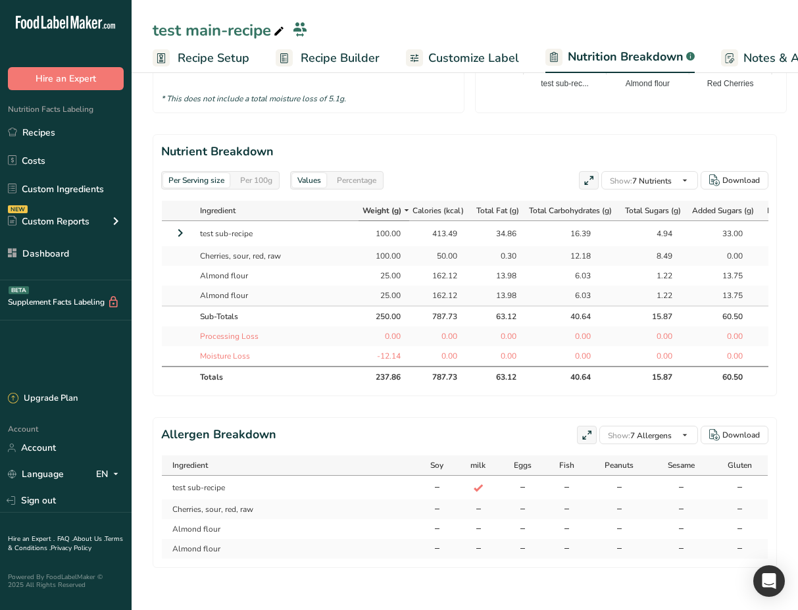
scroll to position [661, 0]
click at [181, 221] on icon at bounding box center [180, 233] width 16 height 24
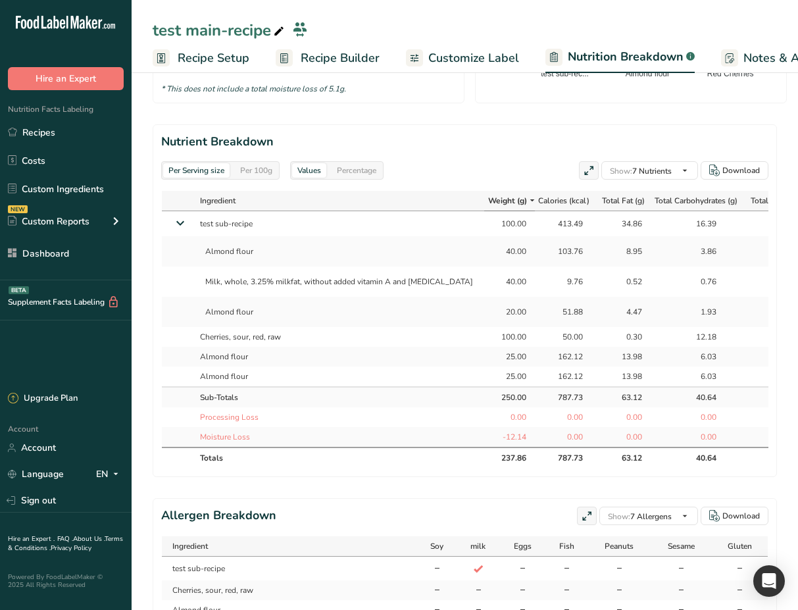
click at [365, 59] on span "Recipe Builder" at bounding box center [340, 58] width 79 height 18
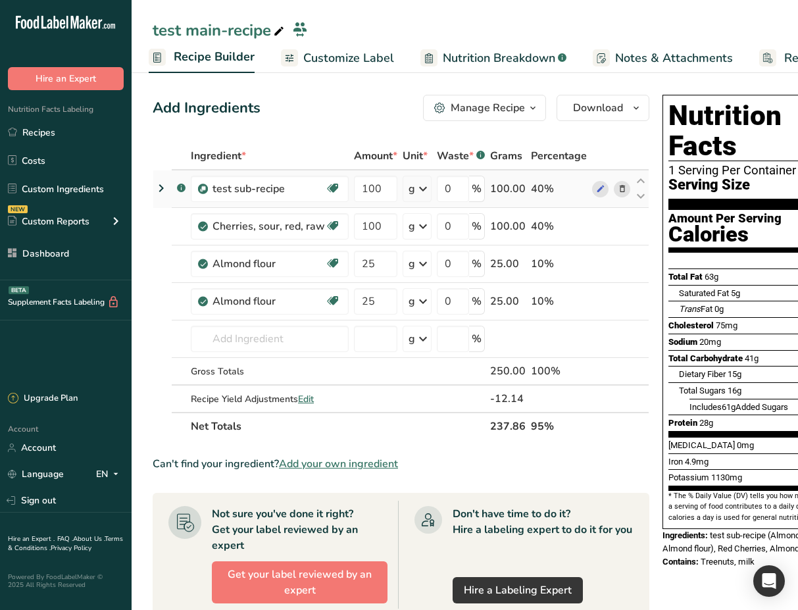
click at [165, 189] on icon at bounding box center [161, 188] width 16 height 24
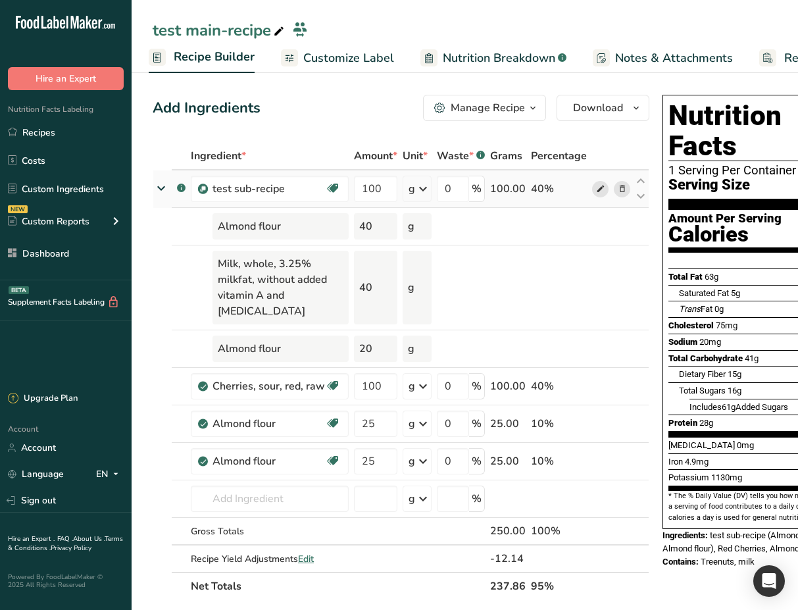
click at [597, 192] on icon at bounding box center [600, 189] width 9 height 14
click at [532, 62] on span "Nutrition Breakdown" at bounding box center [499, 58] width 113 height 18
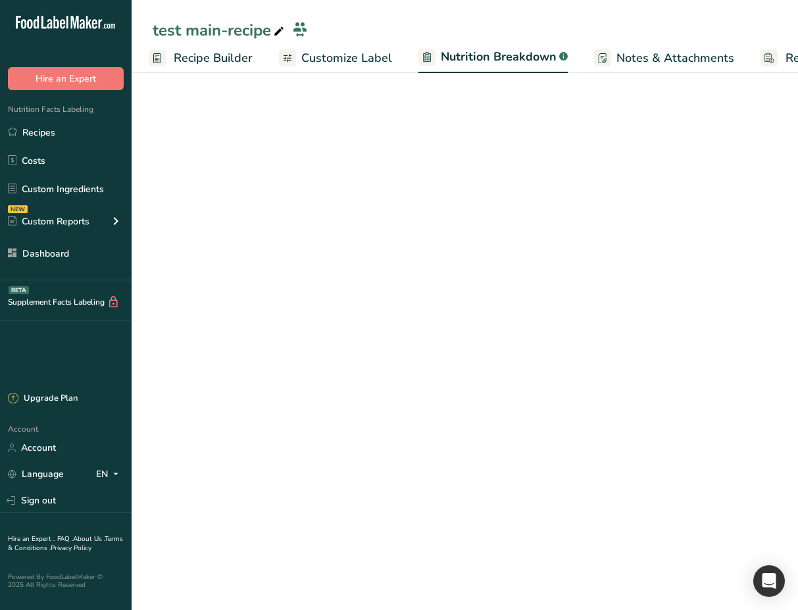
scroll to position [0, 215]
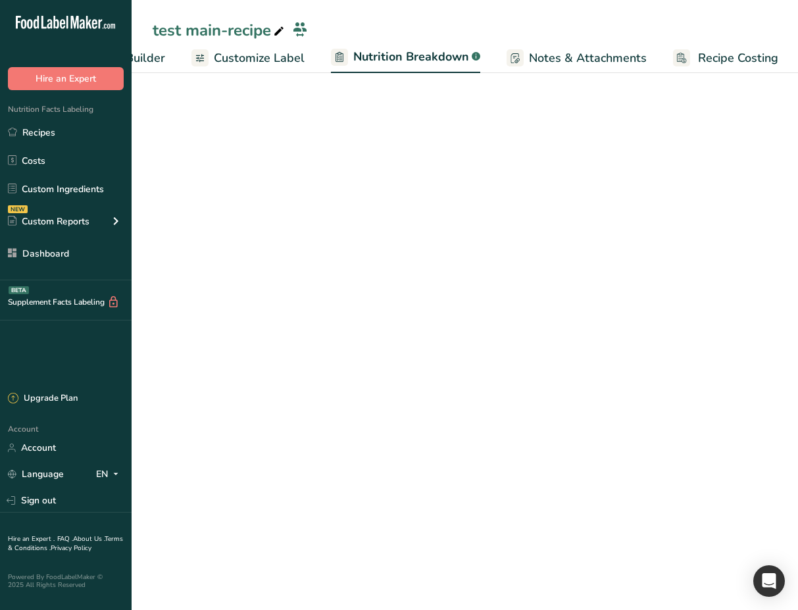
select select "Calories"
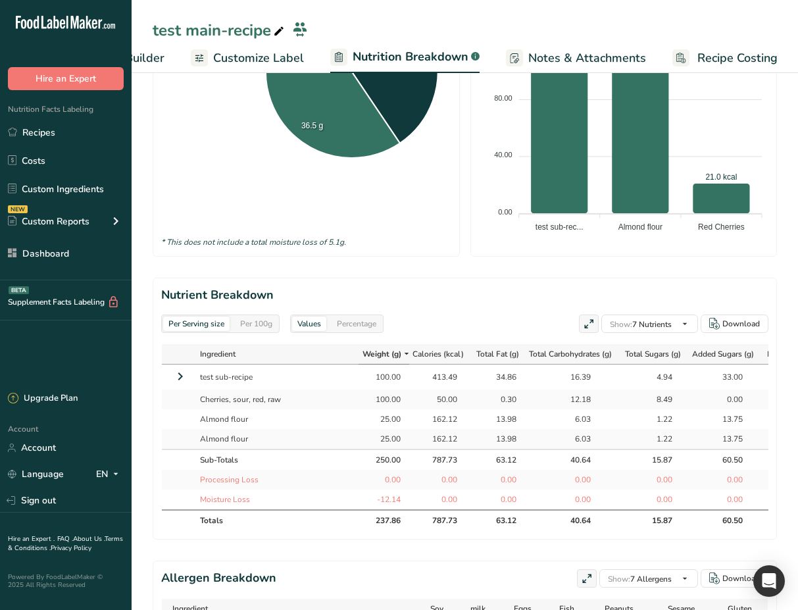
scroll to position [521, 0]
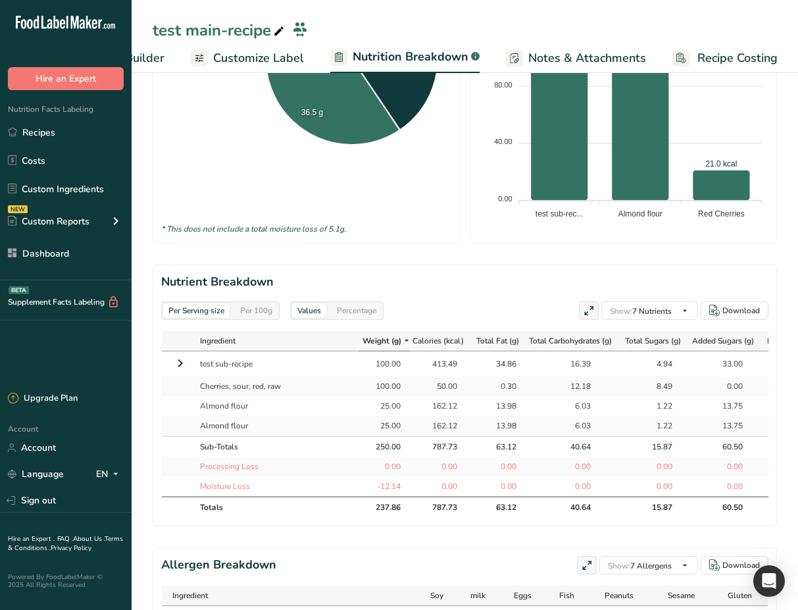
click at [180, 375] on icon at bounding box center [180, 363] width 16 height 24
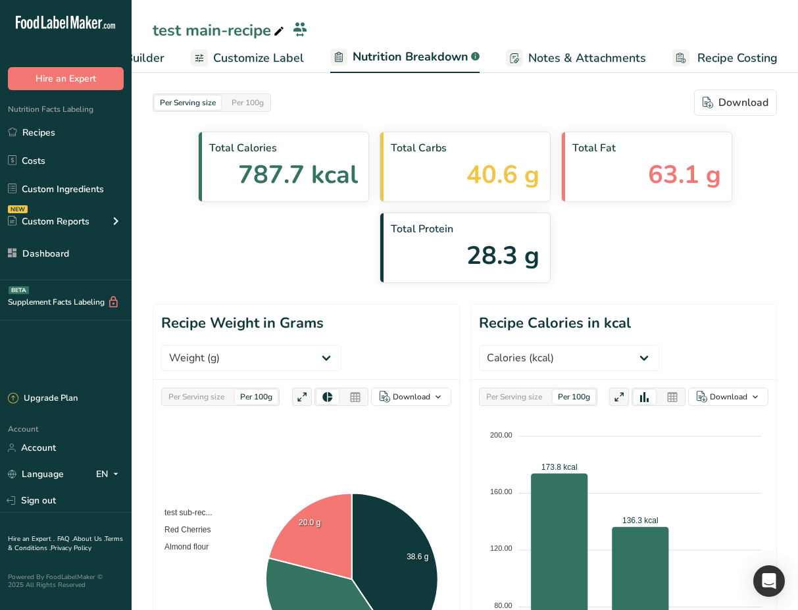
scroll to position [0, 0]
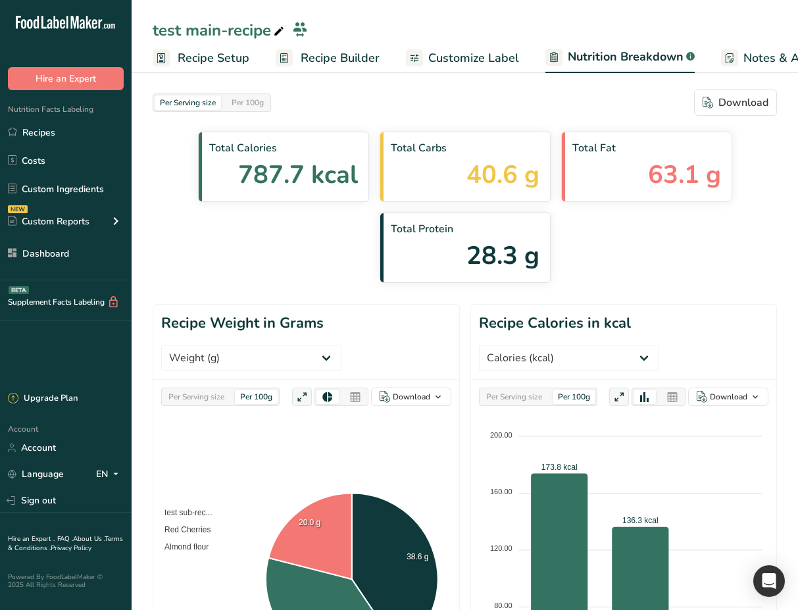
click at [231, 62] on span "Recipe Setup" at bounding box center [214, 58] width 72 height 18
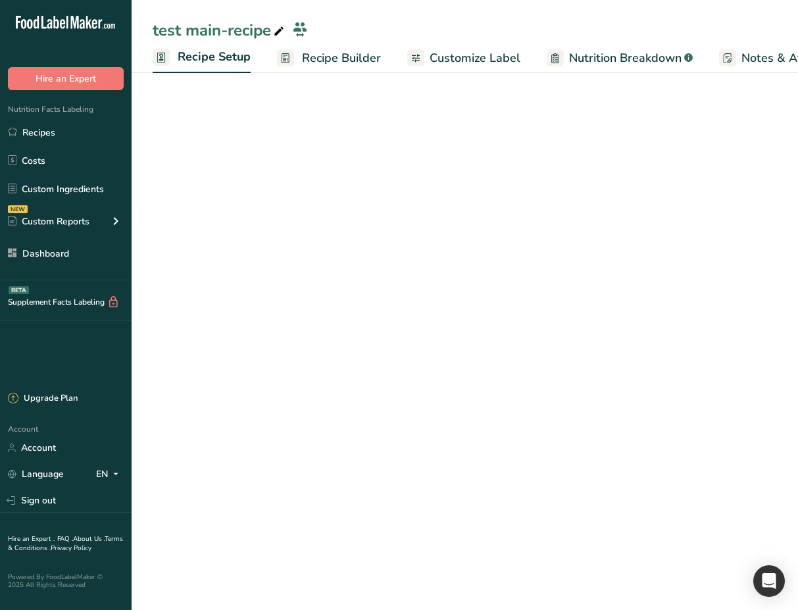
scroll to position [0, 5]
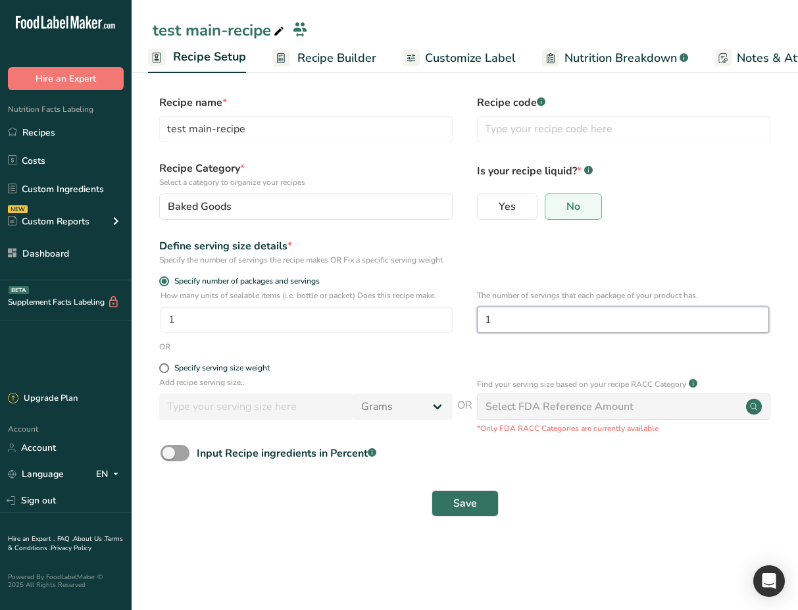
click at [537, 320] on input "1" at bounding box center [623, 320] width 292 height 26
type input "2"
click at [451, 495] on button "Save" at bounding box center [465, 503] width 67 height 26
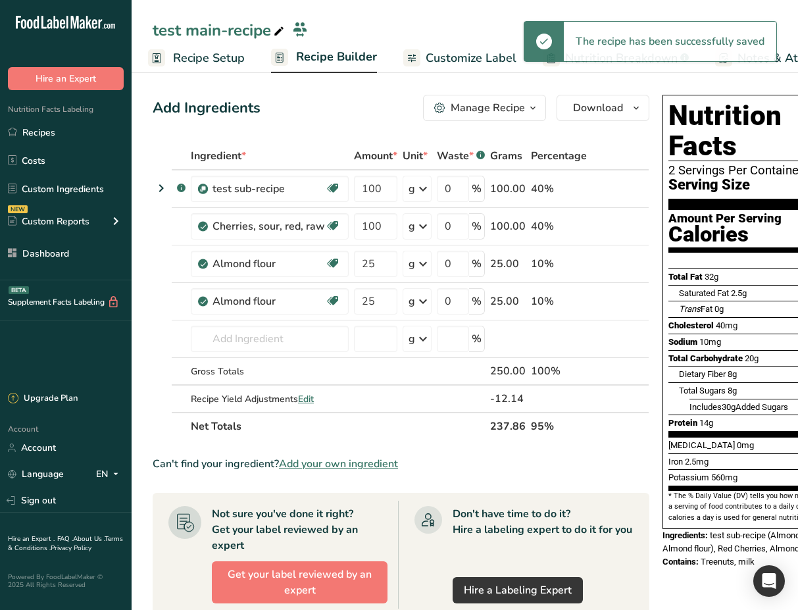
click at [337, 64] on span "Recipe Builder" at bounding box center [336, 57] width 81 height 18
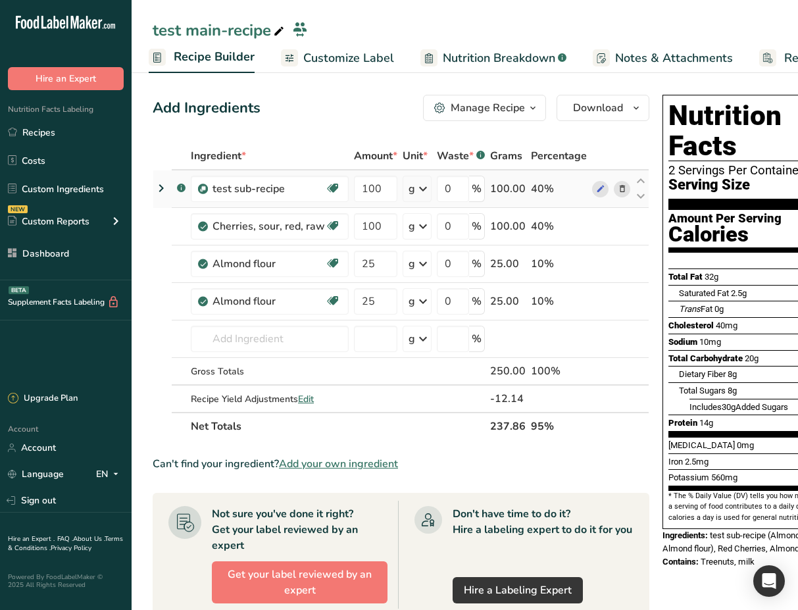
click at [165, 182] on icon at bounding box center [161, 188] width 16 height 24
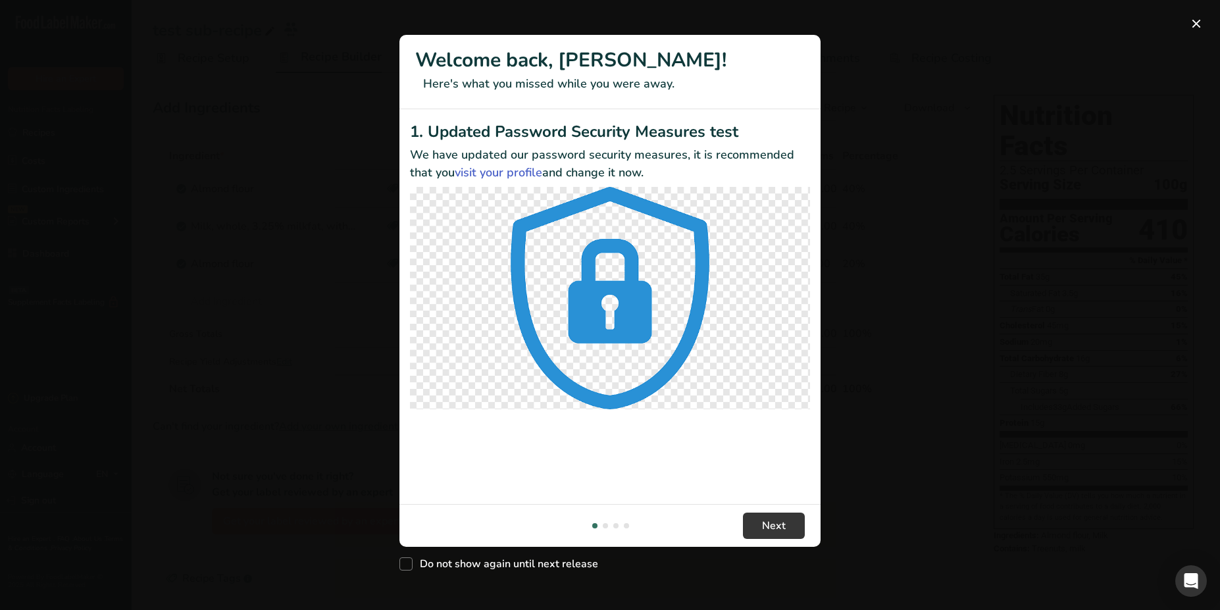
click at [338, 232] on div "New Features" at bounding box center [610, 305] width 1220 height 610
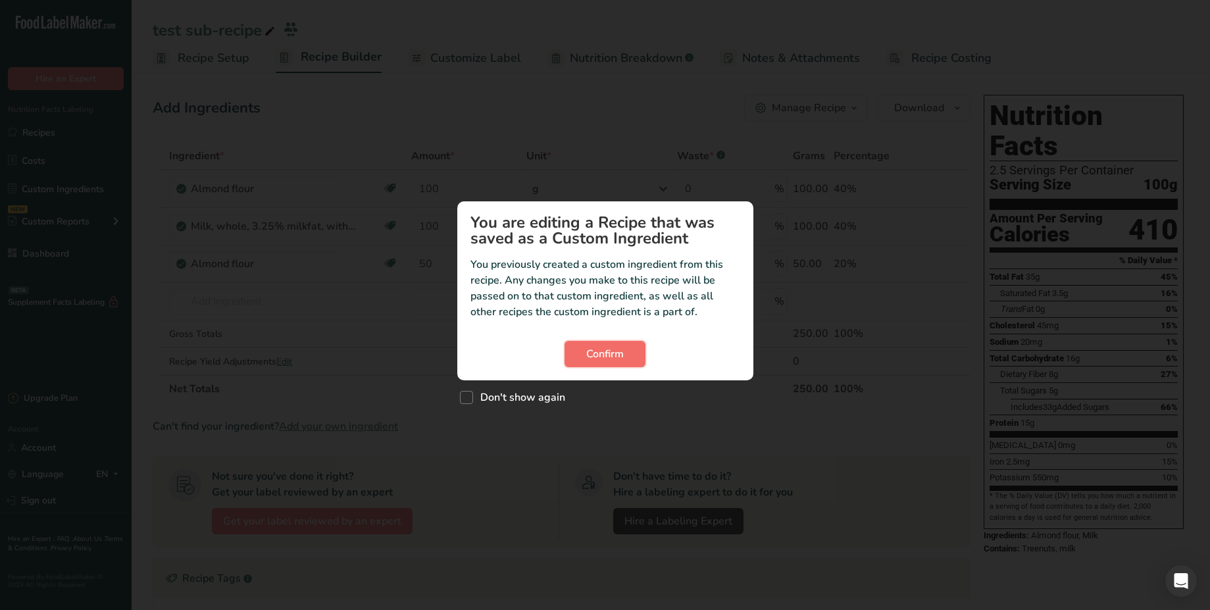
click at [596, 351] on span "Confirm" at bounding box center [605, 354] width 38 height 16
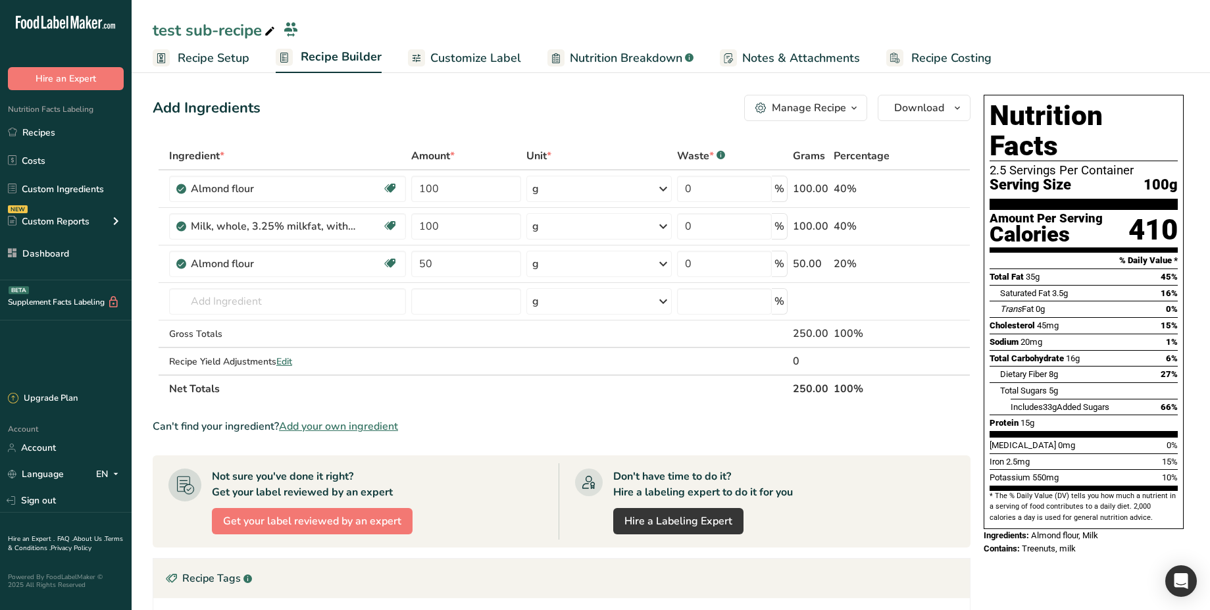
click at [685, 114] on div "Add Ingredients Manage Recipe Delete Recipe Duplicate Recipe Scale Recipe Save …" at bounding box center [562, 108] width 818 height 26
click at [655, 49] on span "Nutrition Breakdown" at bounding box center [626, 58] width 113 height 18
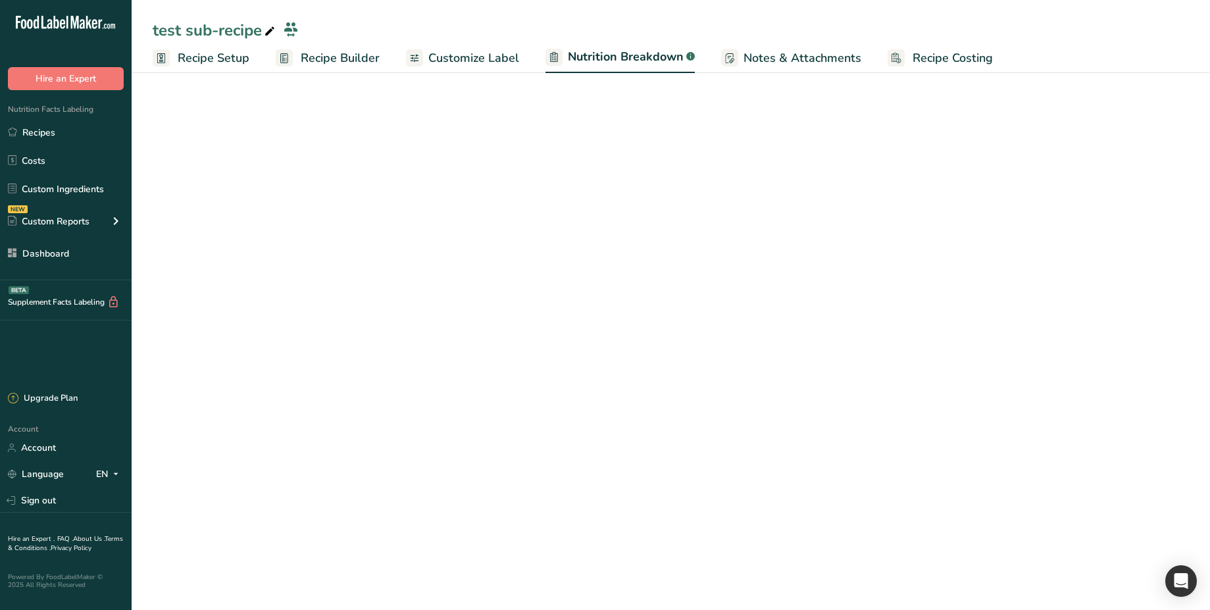
select select "Calories"
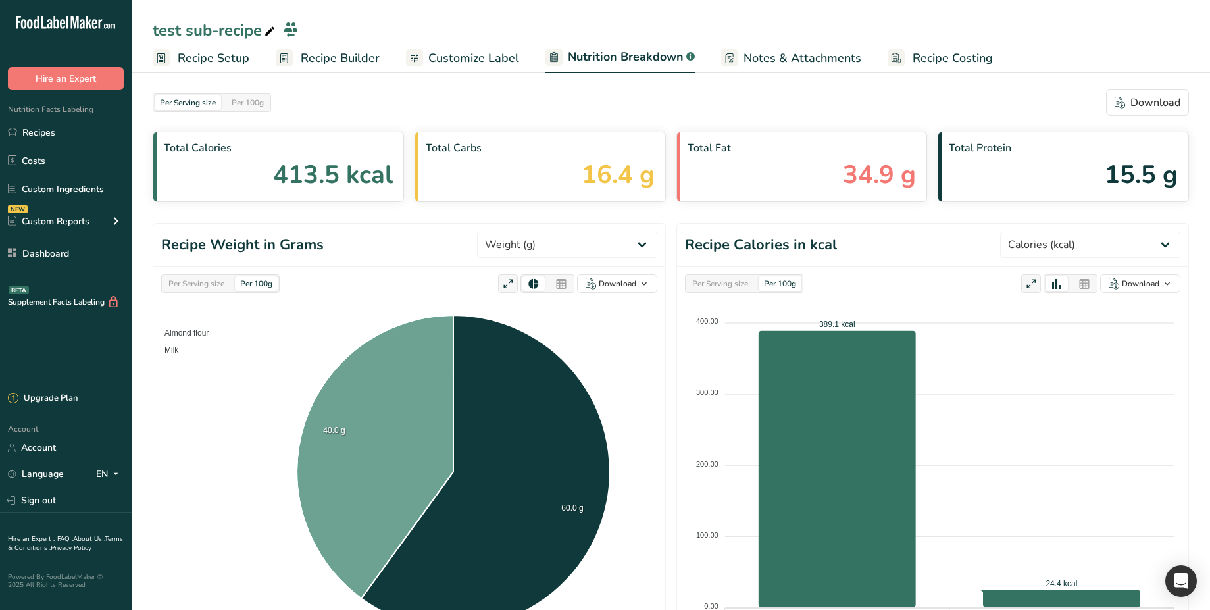
scroll to position [442, 0]
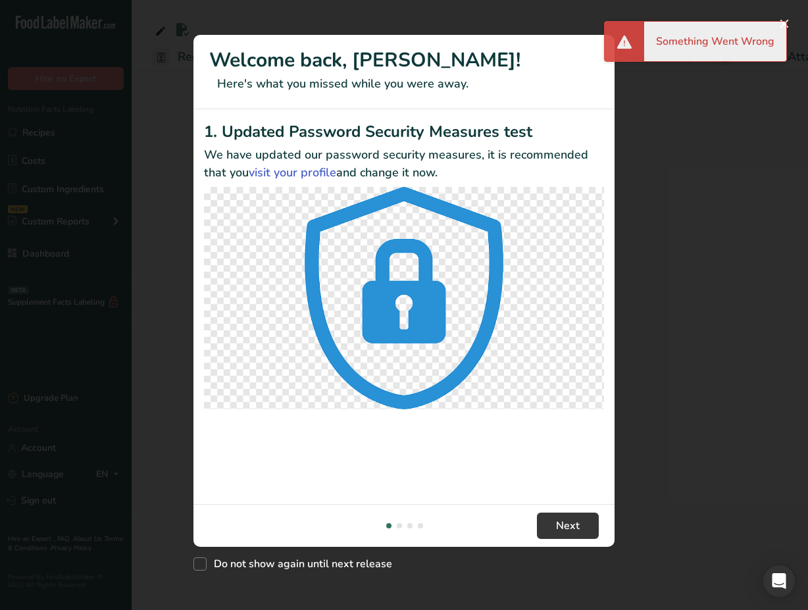
click at [785, 24] on div "Something Went Wrong" at bounding box center [715, 41] width 142 height 39
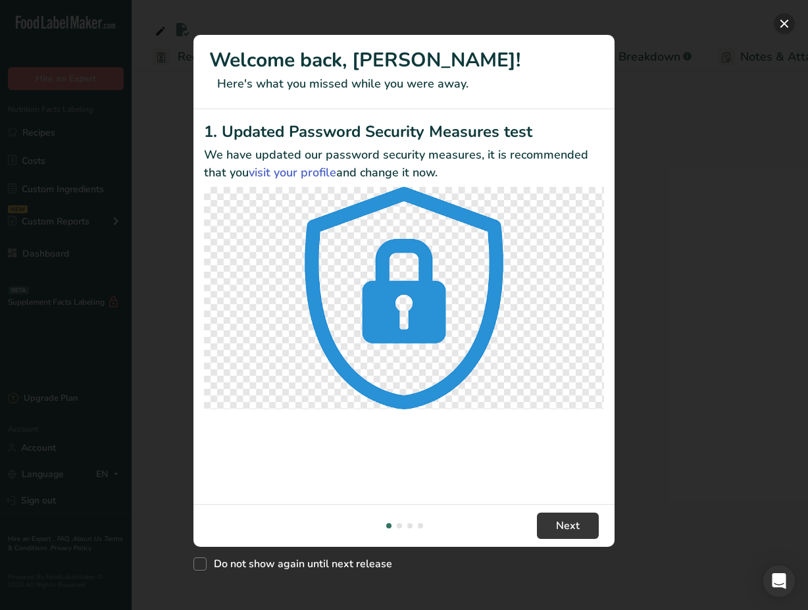
click at [784, 28] on button "New Features" at bounding box center [784, 23] width 21 height 21
click at [730, 165] on div "New Features" at bounding box center [404, 305] width 808 height 610
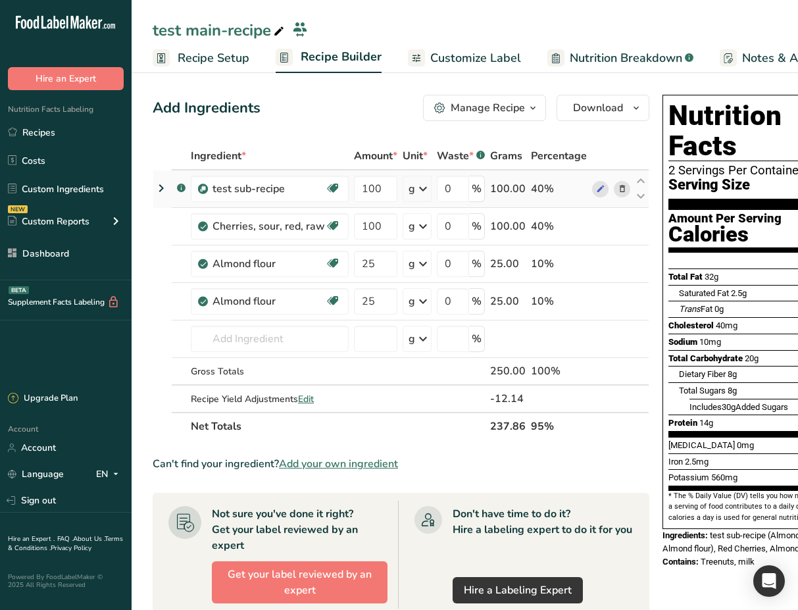
click at [166, 188] on icon at bounding box center [161, 188] width 16 height 24
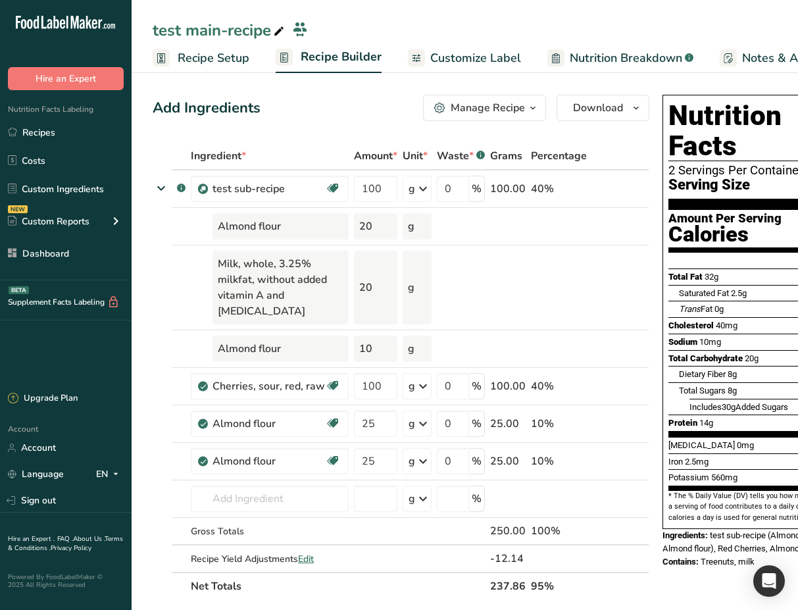
click at [592, 53] on span "Nutrition Breakdown" at bounding box center [626, 58] width 113 height 18
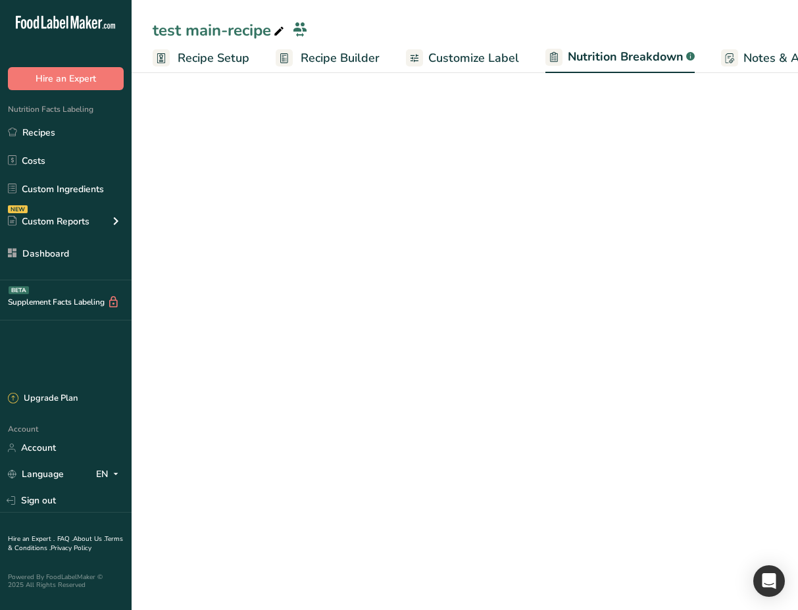
scroll to position [0, 206]
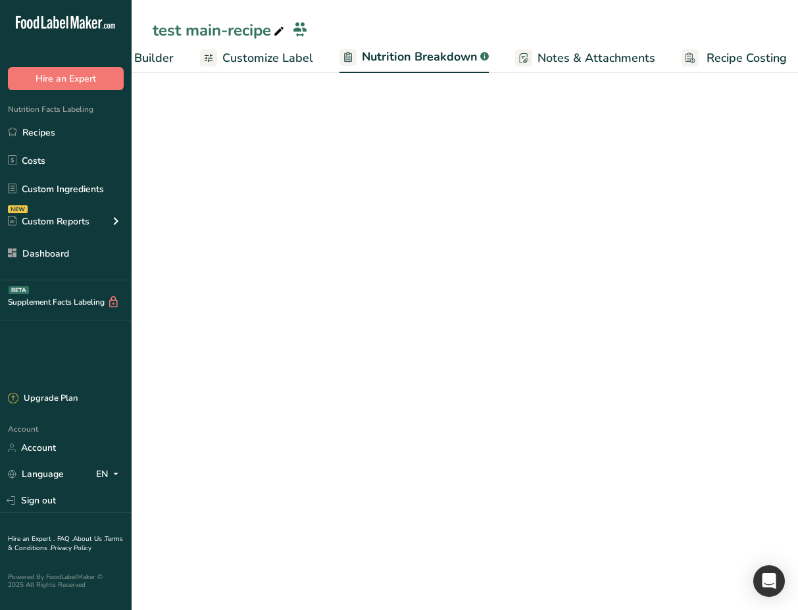
select select "Calories"
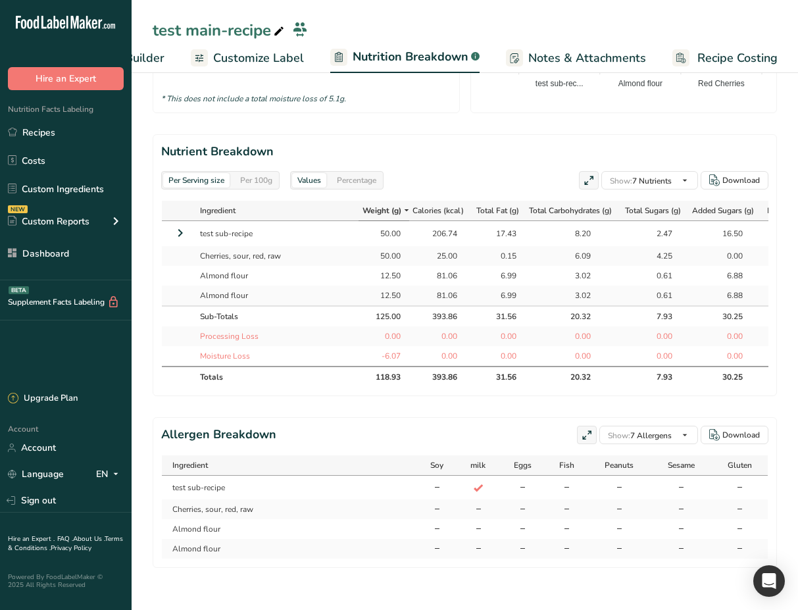
scroll to position [690, 0]
click at [257, 173] on div "Per 100g" at bounding box center [256, 180] width 43 height 14
click at [217, 173] on div "Per Serving size" at bounding box center [196, 180] width 66 height 14
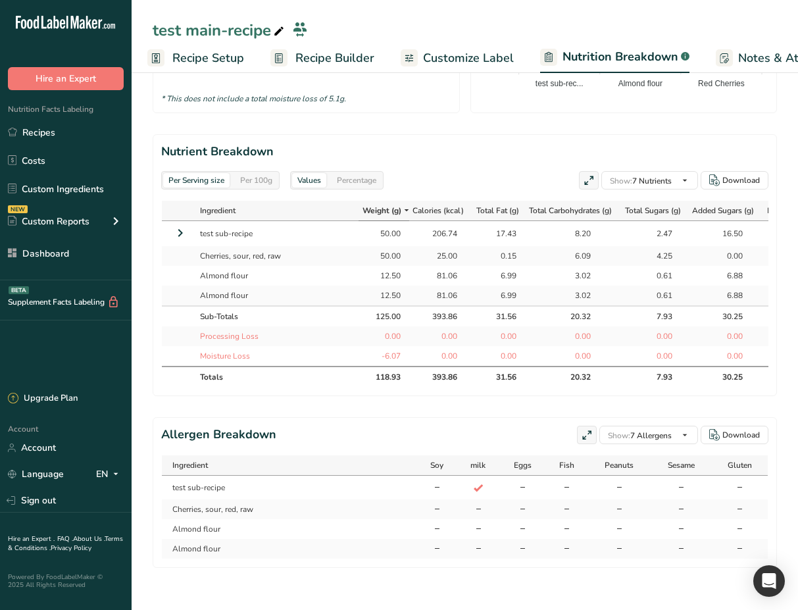
scroll to position [0, 0]
click at [332, 55] on span "Recipe Builder" at bounding box center [340, 58] width 79 height 18
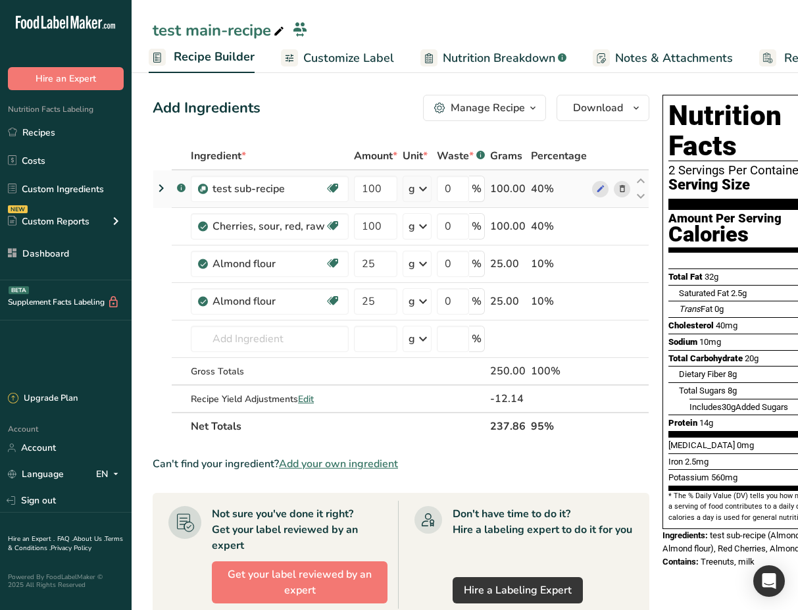
click at [164, 196] on icon at bounding box center [161, 188] width 16 height 24
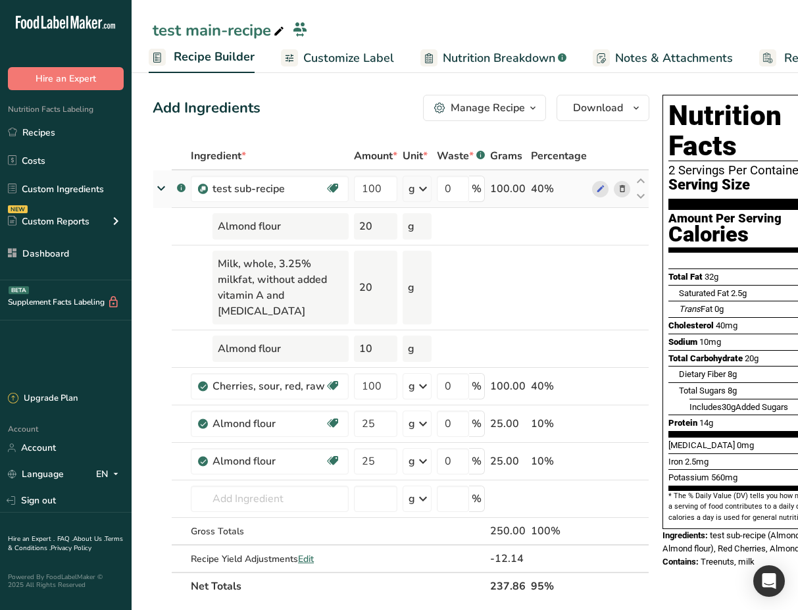
click at [164, 197] on link at bounding box center [161, 191] width 16 height 14
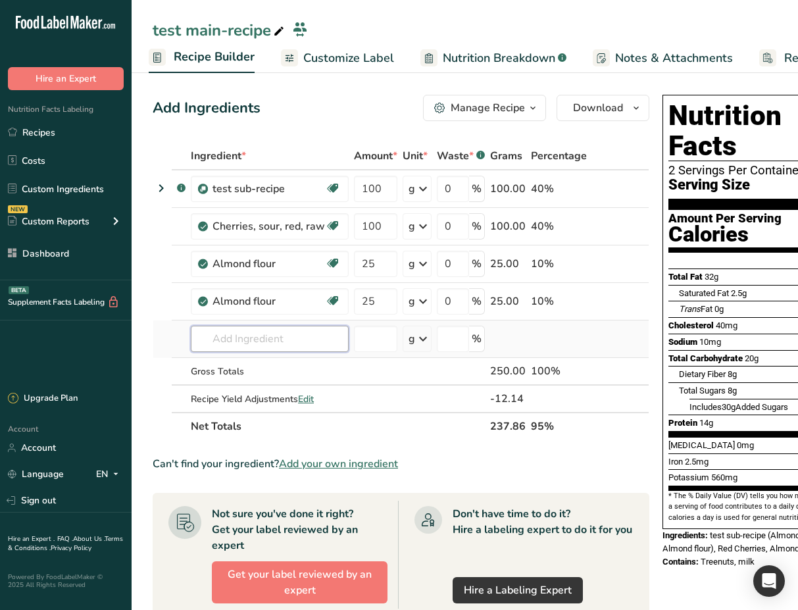
click at [234, 345] on input "text" at bounding box center [270, 339] width 158 height 26
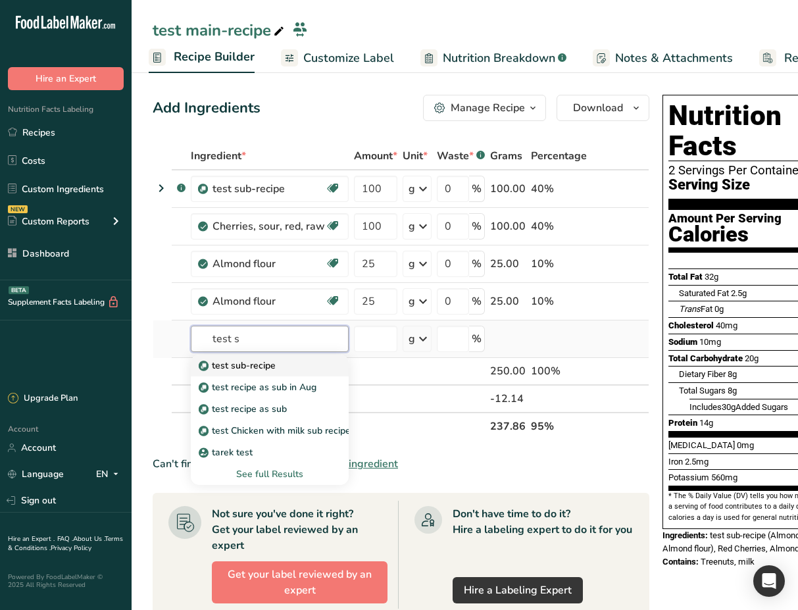
type input "test s"
click at [288, 366] on div "test sub-recipe" at bounding box center [259, 366] width 116 height 14
type input "test sub-recipe"
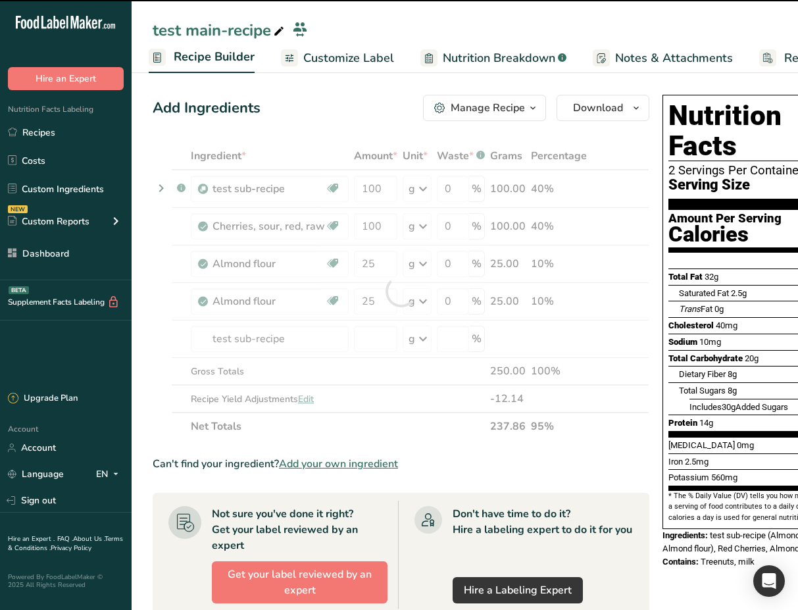
type input "0"
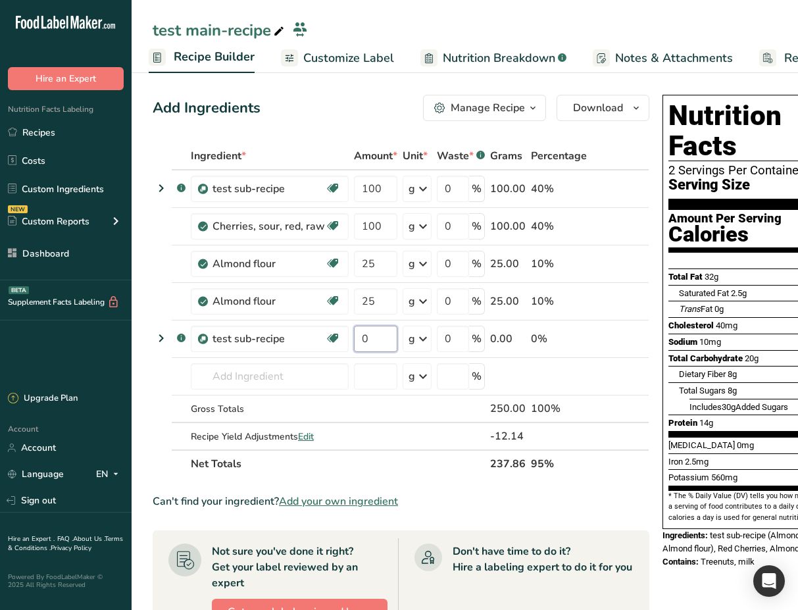
click at [382, 344] on input "0" at bounding box center [375, 339] width 43 height 26
type input "200"
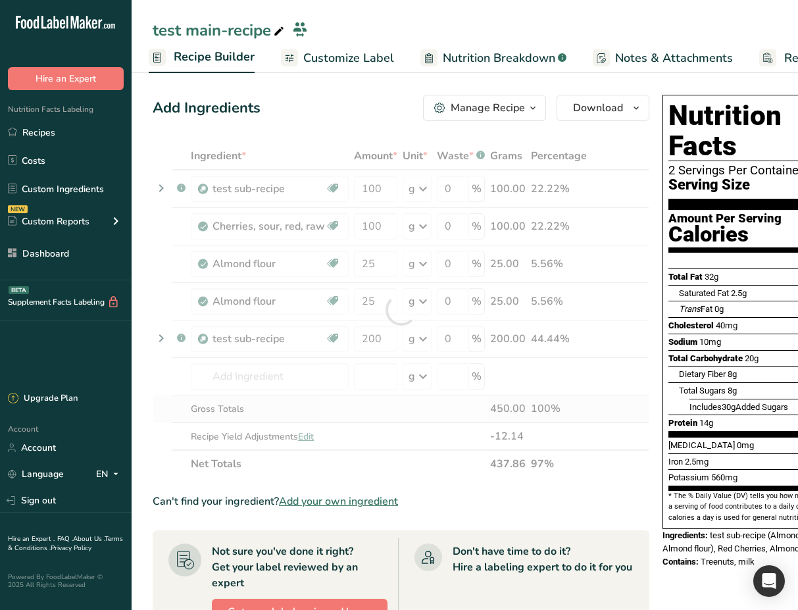
click at [375, 411] on div "Ingredient * Amount * Unit * Waste * .a-a{fill:#347362;}.b-a{fill:#fff;} Grams …" at bounding box center [401, 310] width 497 height 336
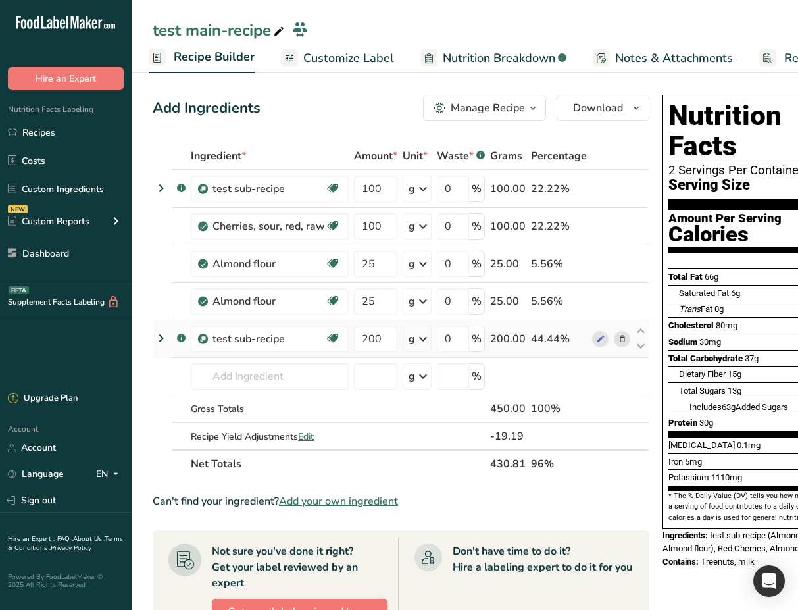
click at [157, 341] on icon at bounding box center [161, 338] width 16 height 24
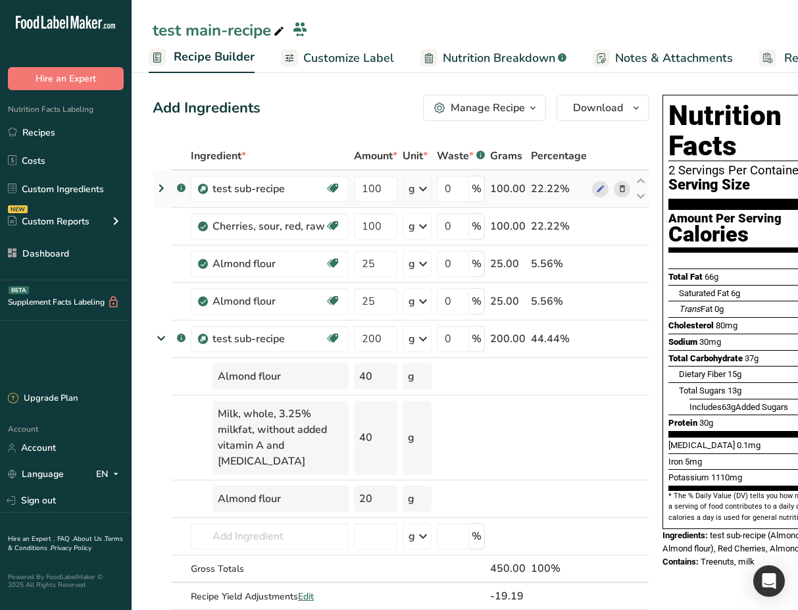
click at [161, 192] on icon at bounding box center [161, 188] width 16 height 24
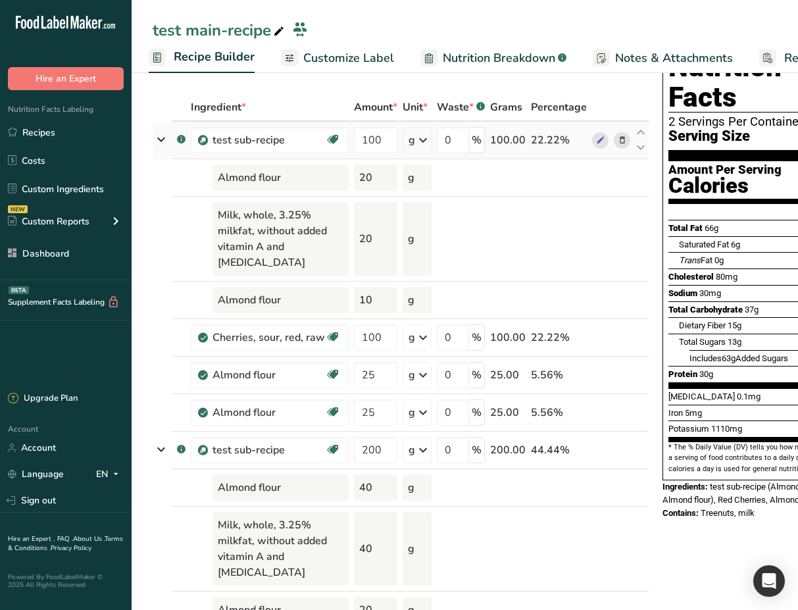
scroll to position [47, 0]
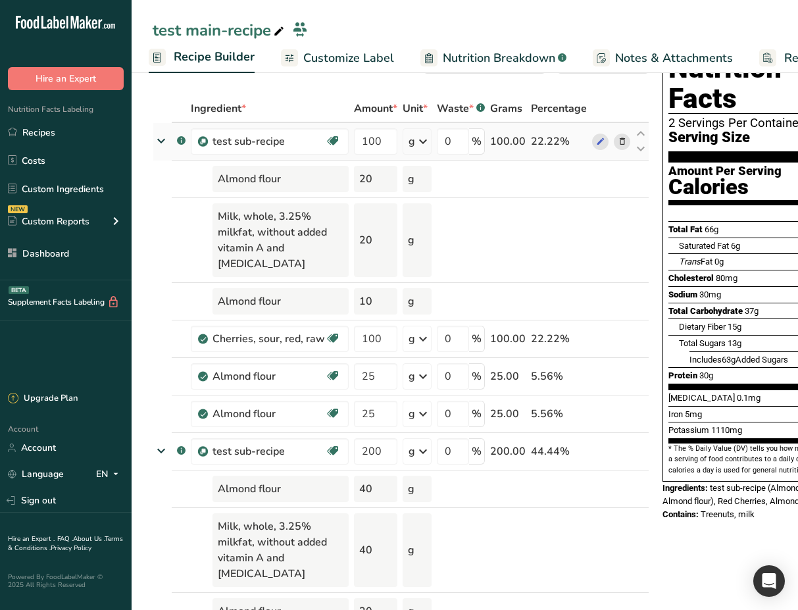
click at [422, 145] on icon at bounding box center [423, 142] width 16 height 24
click at [453, 245] on div "See more" at bounding box center [466, 246] width 111 height 14
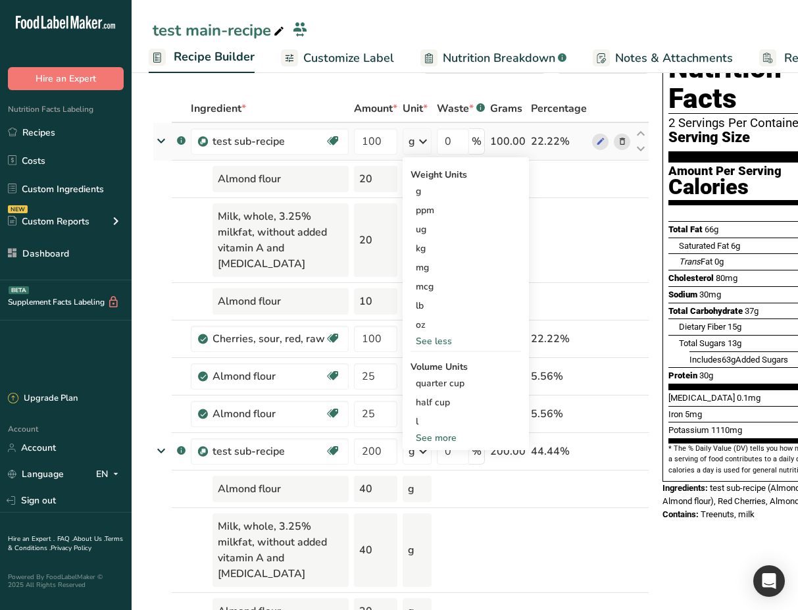
click at [453, 245] on div "kg" at bounding box center [466, 248] width 111 height 19
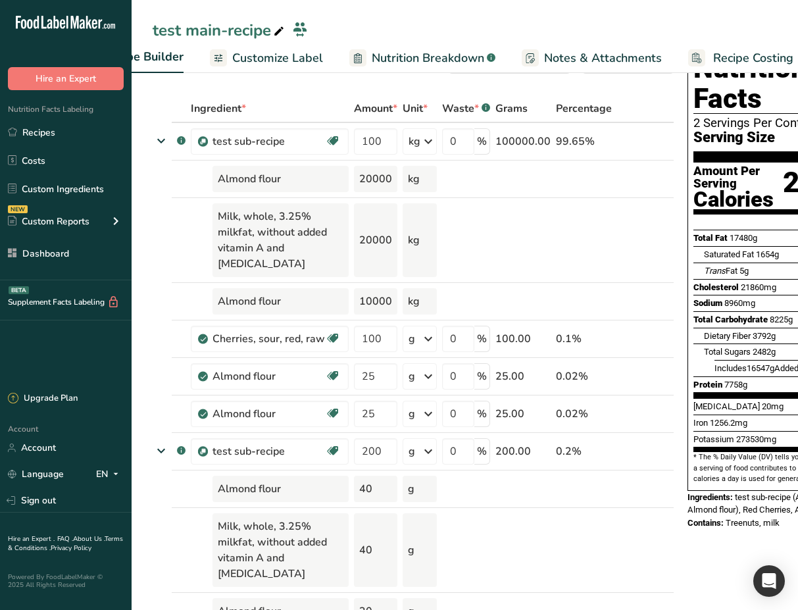
scroll to position [0, 214]
click at [451, 60] on span "Nutrition Breakdown" at bounding box center [412, 58] width 113 height 18
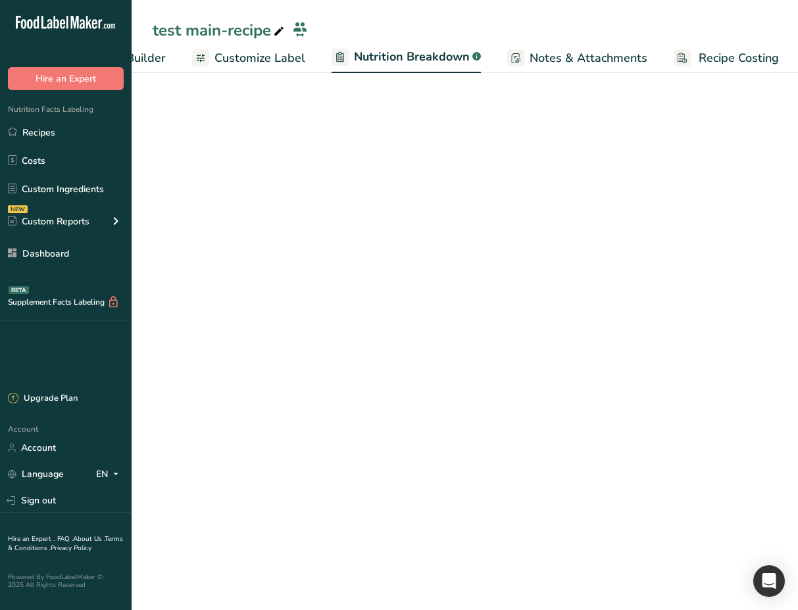
select select "Calories"
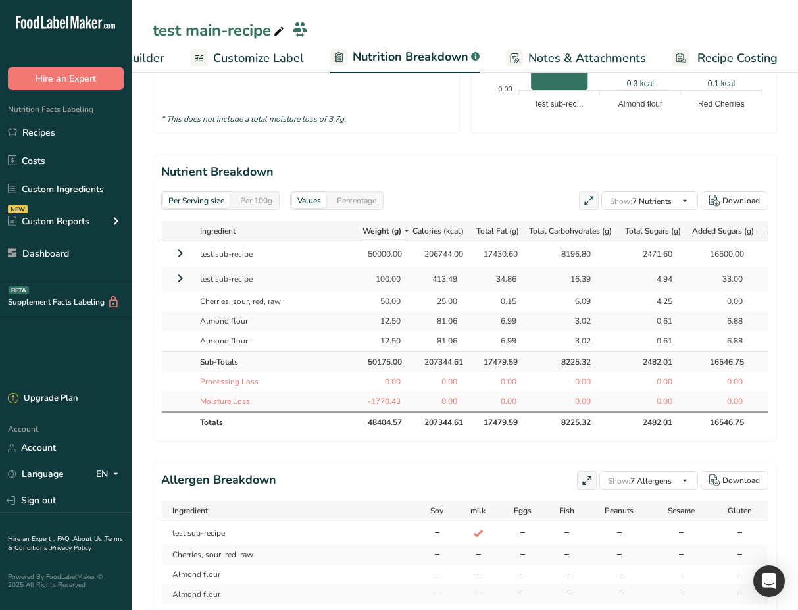
scroll to position [776, 0]
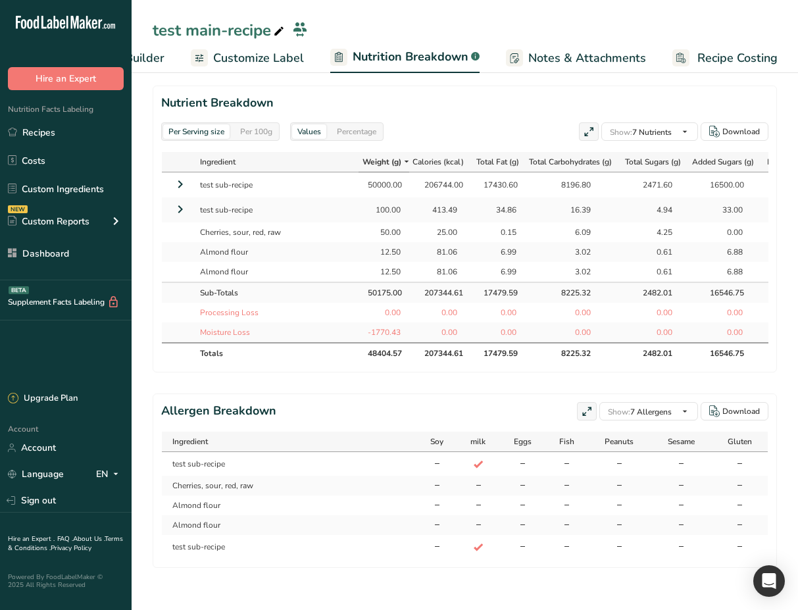
click at [178, 172] on icon at bounding box center [180, 184] width 16 height 24
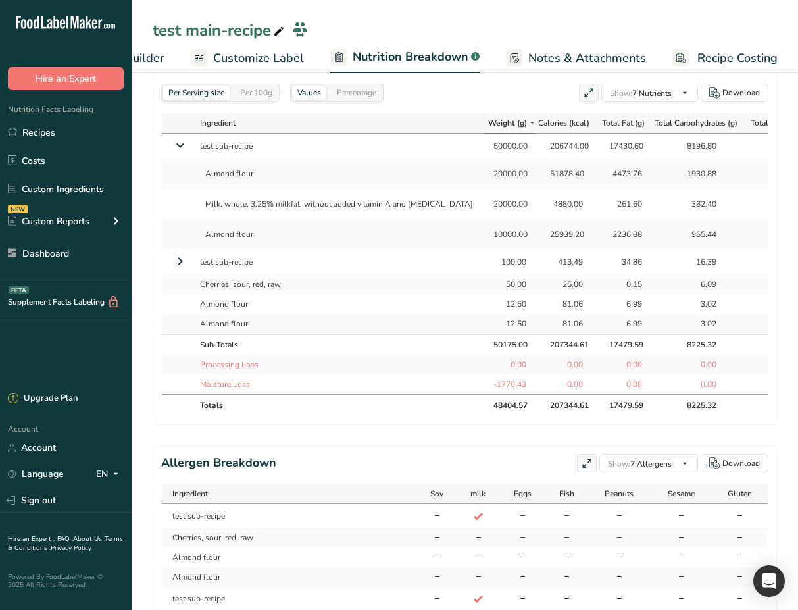
click at [181, 153] on icon at bounding box center [180, 146] width 24 height 16
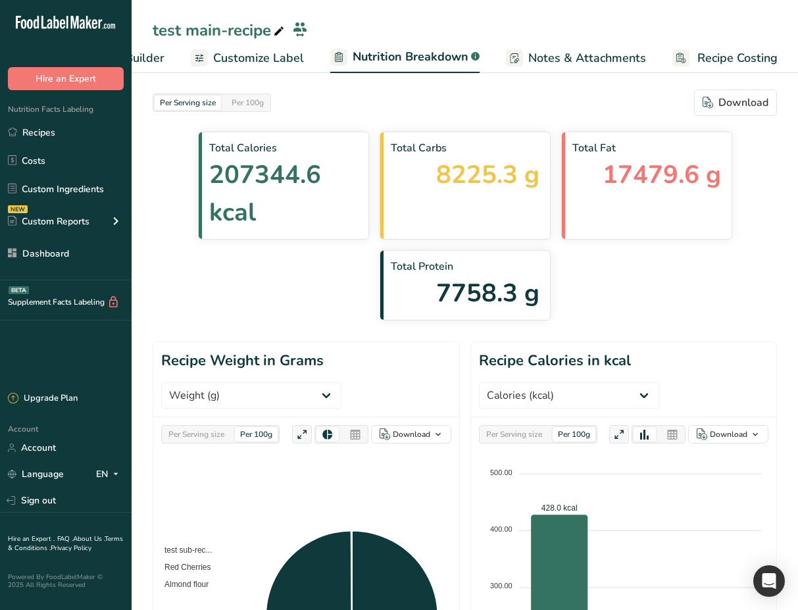
scroll to position [0, 0]
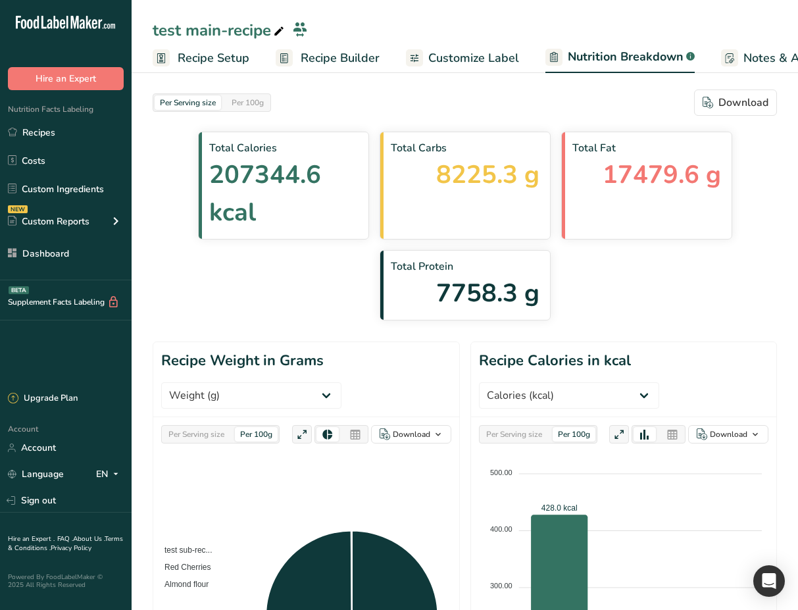
click at [348, 63] on span "Recipe Builder" at bounding box center [340, 58] width 79 height 18
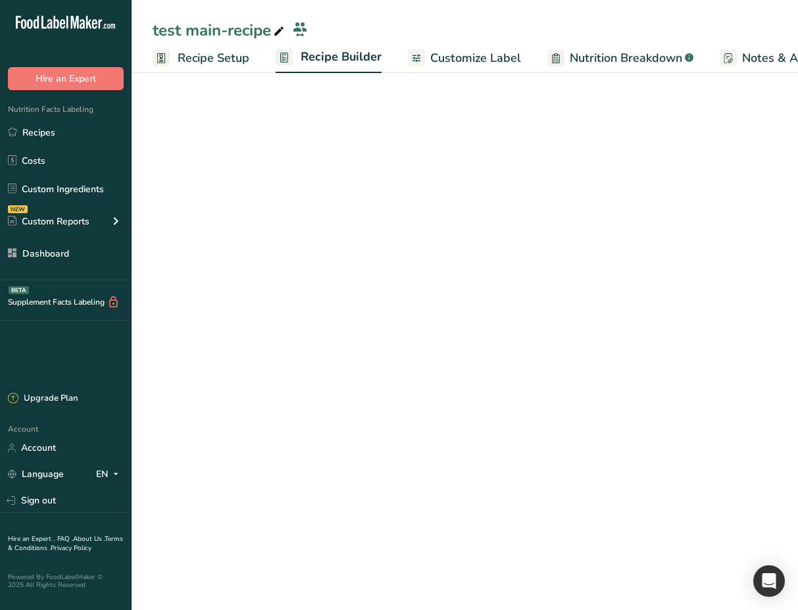
scroll to position [0, 127]
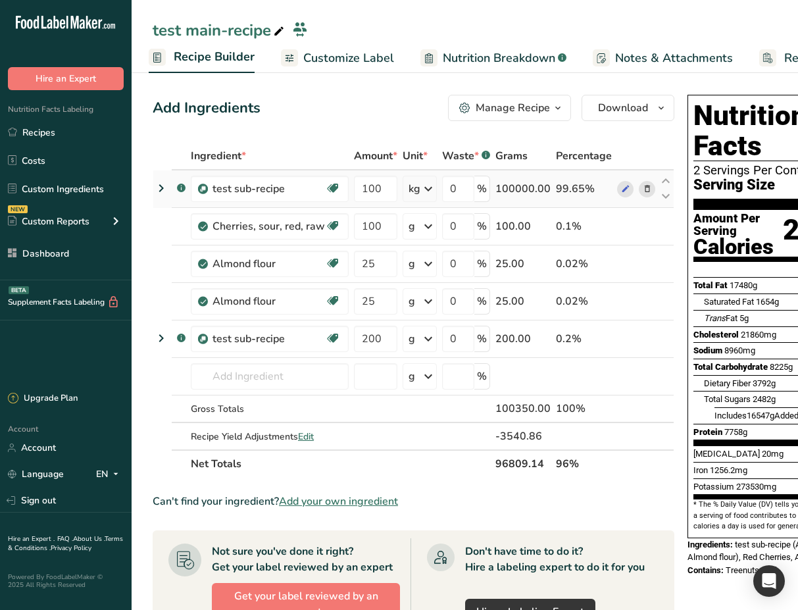
click at [422, 191] on icon at bounding box center [428, 189] width 16 height 24
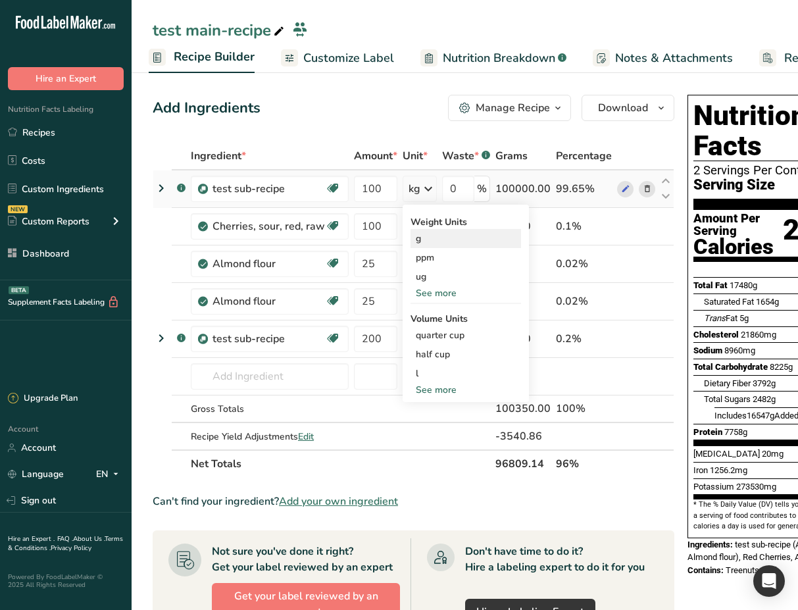
click at [444, 243] on div "g" at bounding box center [466, 238] width 111 height 19
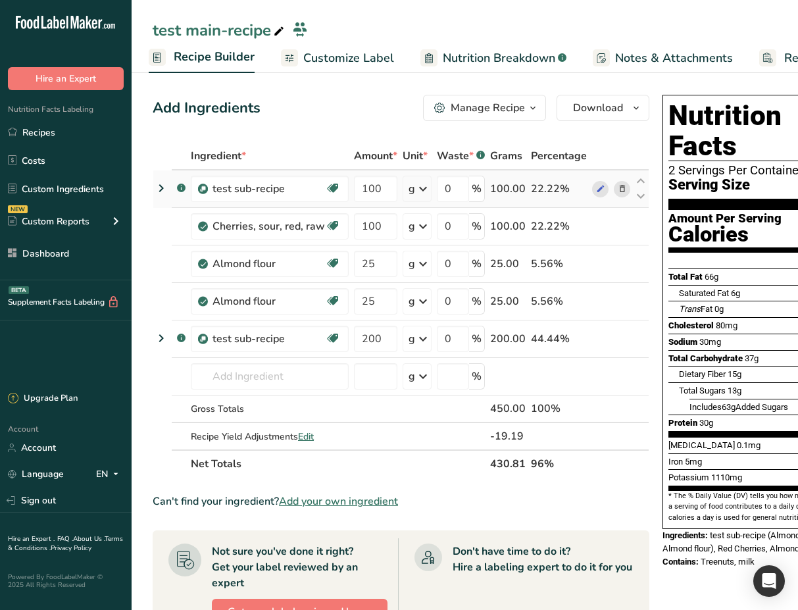
click at [160, 188] on icon at bounding box center [161, 188] width 16 height 24
